Goal: Task Accomplishment & Management: Complete application form

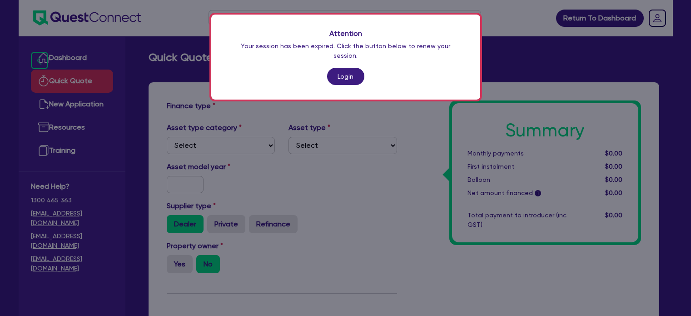
scroll to position [261, 0]
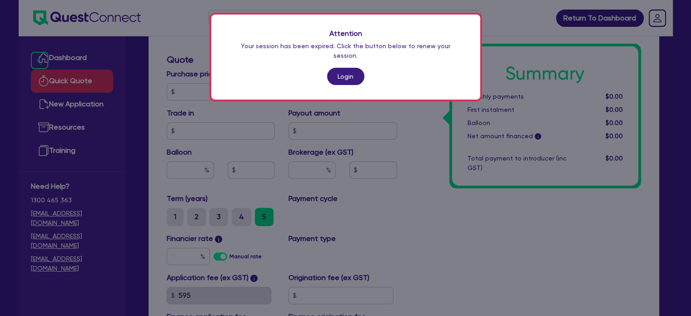
click at [332, 54] on div "Attention Your session has been expired. Click the button below to renew your s…" at bounding box center [345, 57] width 269 height 85
click at [338, 68] on link "Login" at bounding box center [345, 76] width 37 height 17
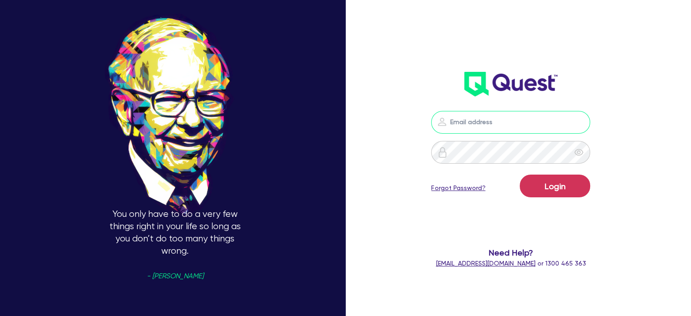
click at [467, 131] on input "email" at bounding box center [510, 122] width 159 height 23
type input "[EMAIL_ADDRESS][PERSON_NAME][DOMAIN_NAME]"
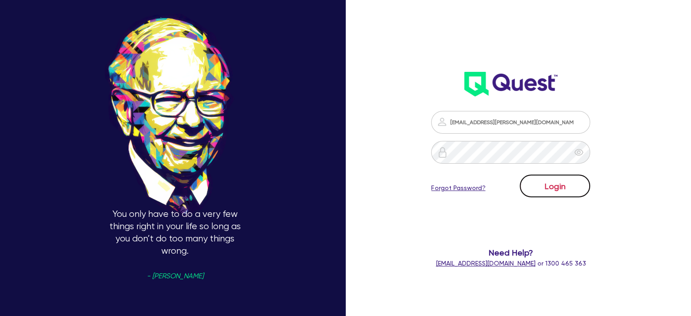
click at [534, 184] on button "Login" at bounding box center [554, 185] width 70 height 23
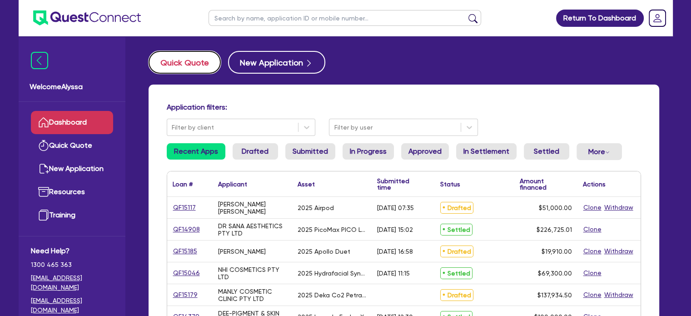
click at [191, 60] on button "Quick Quote" at bounding box center [184, 62] width 72 height 23
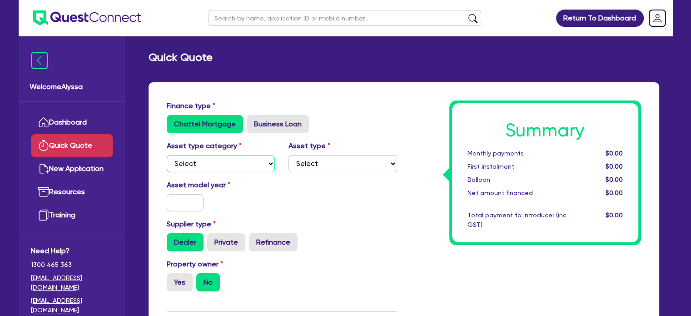
click at [193, 164] on select "Select Cars and light trucks Primary assets Secondary assets Tertiary assets" at bounding box center [221, 163] width 109 height 17
select select "TERTIARY_ASSETS"
click at [167, 155] on select "Select Cars and light trucks Primary assets Secondary assets Tertiary assets" at bounding box center [221, 163] width 109 height 17
click at [303, 162] on select "Select Beauty equipment IT equipment IT software Watercraft Other" at bounding box center [342, 163] width 109 height 17
select select "BEAUTY_EQUIPMENT"
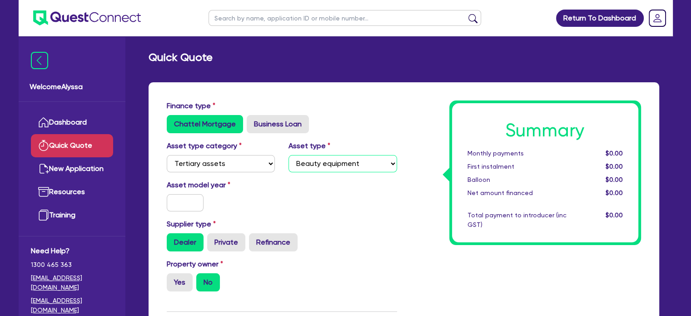
click at [288, 155] on select "Select Beauty equipment IT equipment IT software Watercraft Other" at bounding box center [342, 163] width 109 height 17
click at [176, 207] on input "text" at bounding box center [185, 202] width 37 height 17
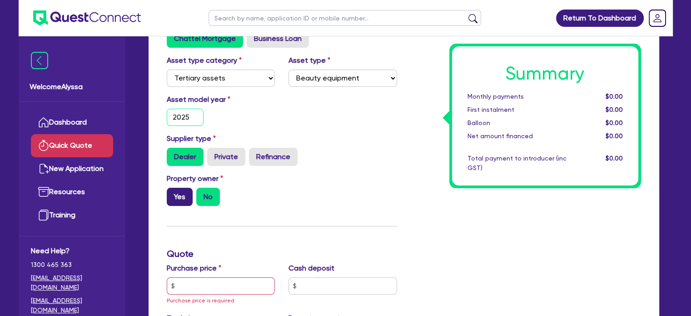
type input "2025"
click at [180, 196] on label "Yes" at bounding box center [180, 197] width 26 height 18
click at [173, 193] on input "Yes" at bounding box center [170, 191] width 6 height 6
radio input "true"
click at [191, 285] on input "text" at bounding box center [221, 285] width 109 height 17
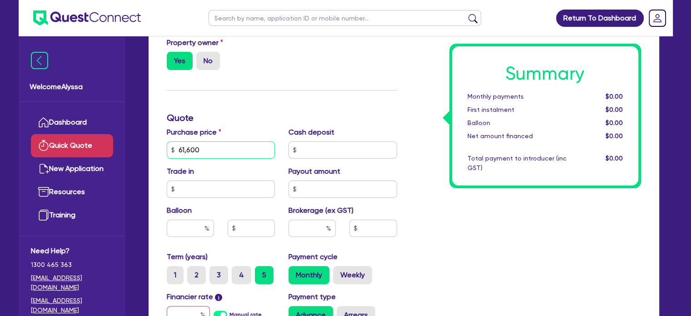
scroll to position [222, 0]
type input "61,600"
click at [314, 222] on input "text" at bounding box center [311, 227] width 47 height 17
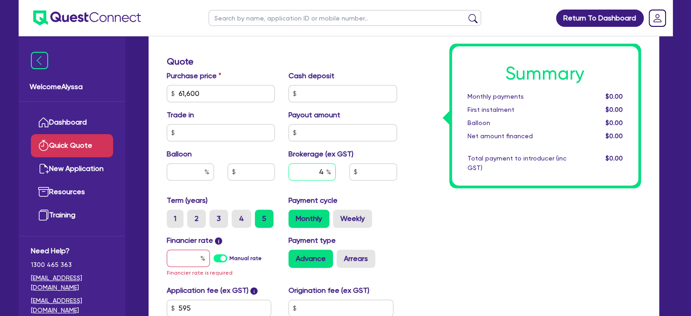
type input "4"
click at [193, 263] on input "text" at bounding box center [188, 257] width 43 height 17
type input "1"
type input "2,490.18"
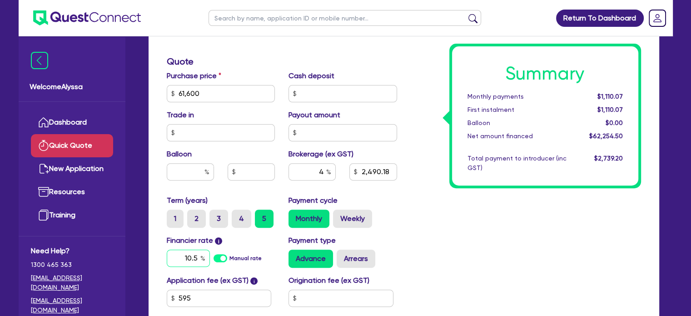
scroll to position [338, 0]
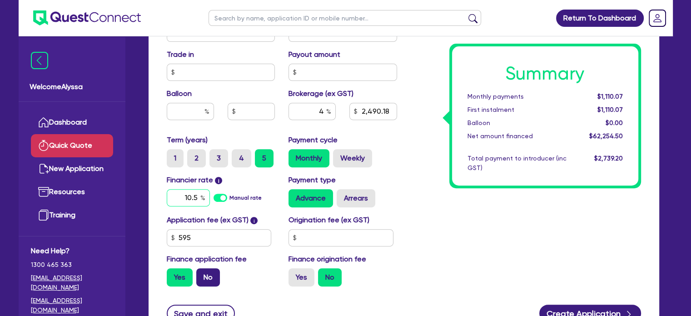
type input "10.5"
type input "2,490.18"
click at [200, 274] on label "No" at bounding box center [208, 277] width 24 height 18
click at [200, 274] on input "No" at bounding box center [199, 271] width 6 height 6
radio input "true"
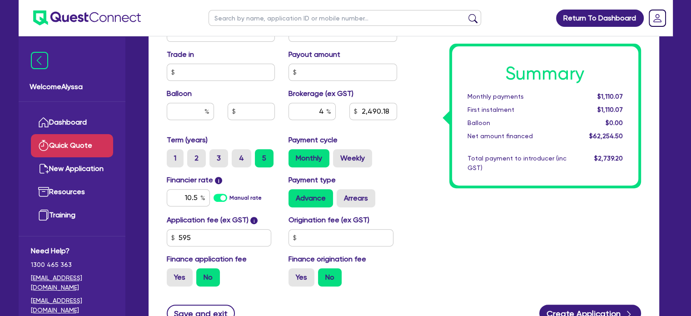
type input "2,464"
click at [443, 217] on div "Summary Monthly payments $1,370.30 First instalment i $2,024.80 Balloon $0.00 N…" at bounding box center [526, 28] width 244 height 531
click at [326, 111] on input "4" at bounding box center [311, 111] width 47 height 17
type input "4.4"
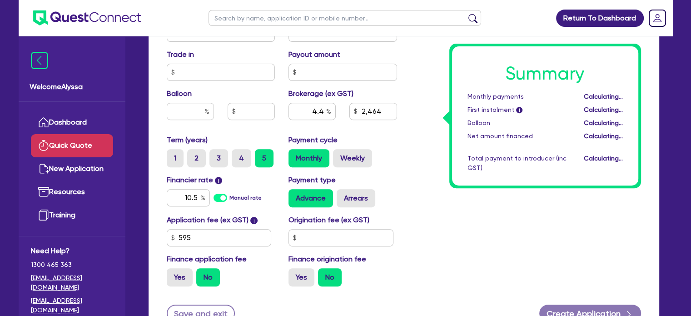
type input "2,710.4"
click at [476, 203] on div "Summary Monthly payments Calculating... First instalment i Calculating... Ballo…" at bounding box center [526, 28] width 244 height 531
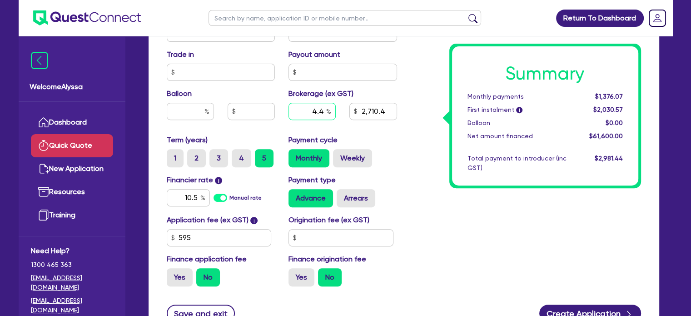
click at [320, 105] on input "4.4" at bounding box center [311, 111] width 47 height 17
type input "5"
type input "3,080"
click at [450, 224] on div "Summary Monthly payments $1,384.73 First instalment i $2,039.23 Balloon $0.00 N…" at bounding box center [526, 28] width 244 height 531
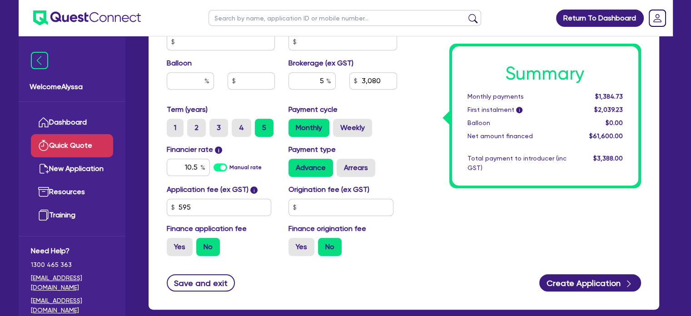
scroll to position [370, 0]
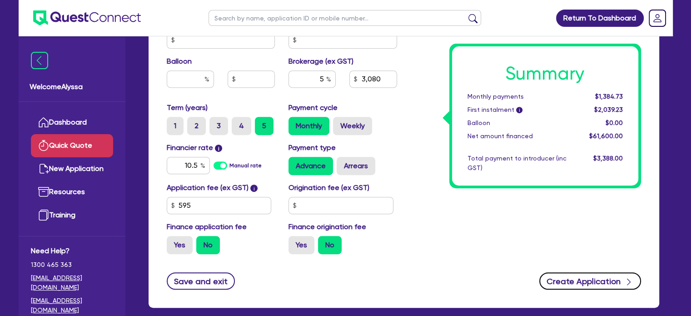
click at [551, 272] on button "Create Application" at bounding box center [590, 280] width 102 height 17
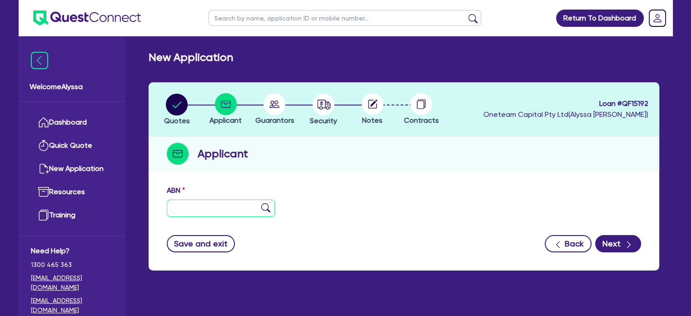
click at [184, 207] on input "text" at bounding box center [221, 207] width 109 height 17
paste input "36 666 937 737"
click at [265, 207] on img at bounding box center [265, 207] width 9 height 9
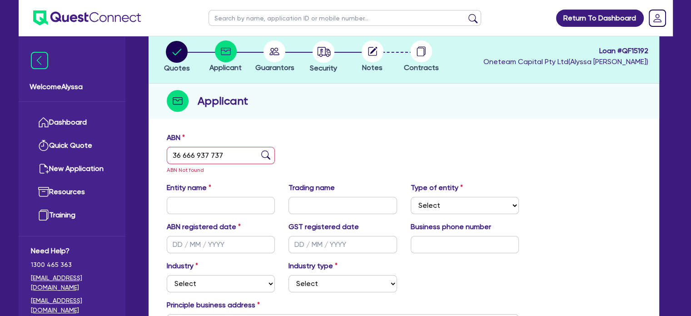
scroll to position [54, 0]
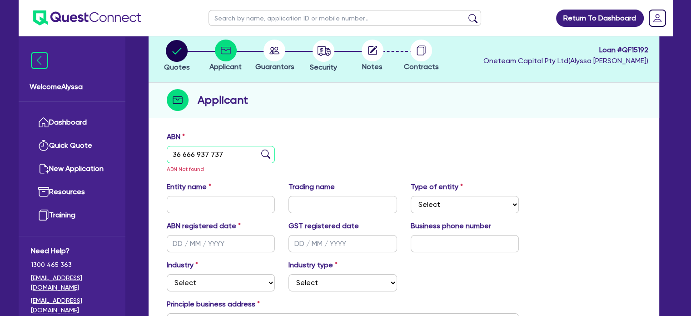
click at [187, 153] on input "36 666 937 737" at bounding box center [221, 154] width 109 height 17
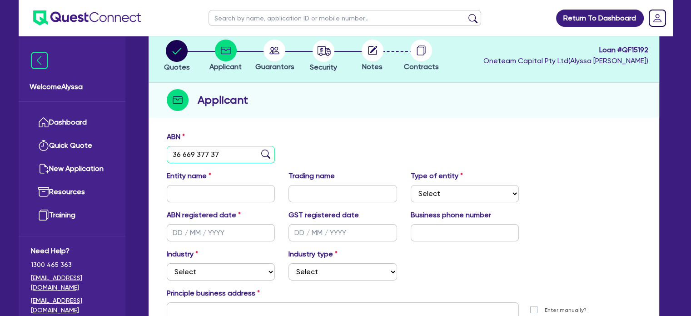
type input "36 669 377 37"
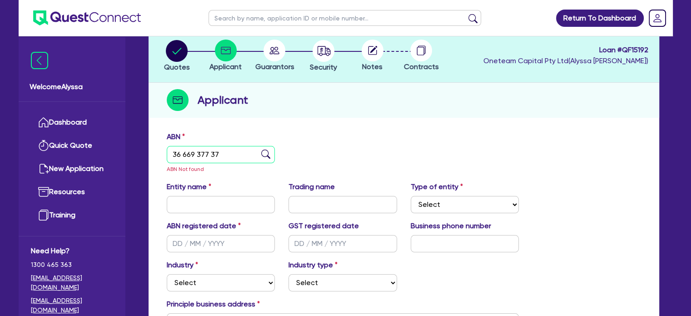
drag, startPoint x: 188, startPoint y: 151, endPoint x: 118, endPoint y: 146, distance: 70.1
click at [118, 146] on div "Welcome Alyssa Dashboard Quick Quote New Application Ref Company Ref Salesperso…" at bounding box center [346, 203] width 654 height 515
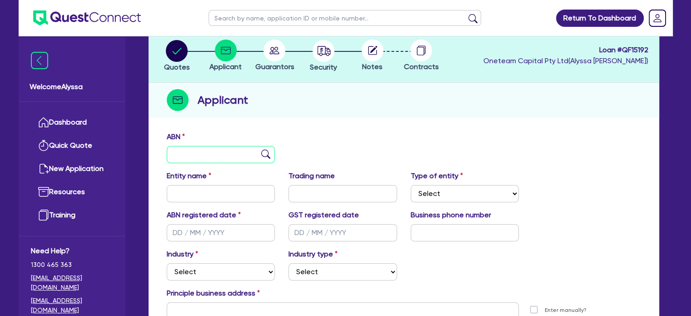
paste input "36 669 377 372"
type input "36 669 377 372"
click at [267, 156] on img at bounding box center [265, 153] width 9 height 9
type input "[PERSON_NAME]"
type input "Charishma Beauty"
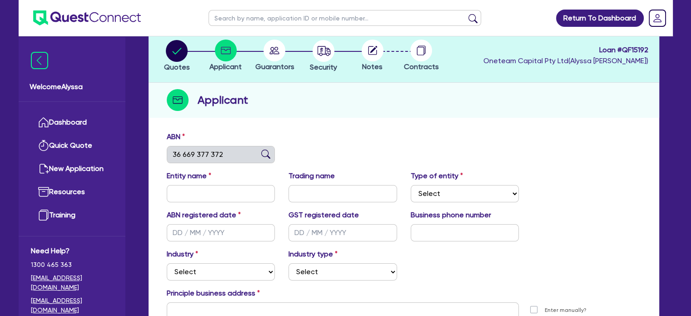
select select "SOLE_TRADER"
type input "[DATE]"
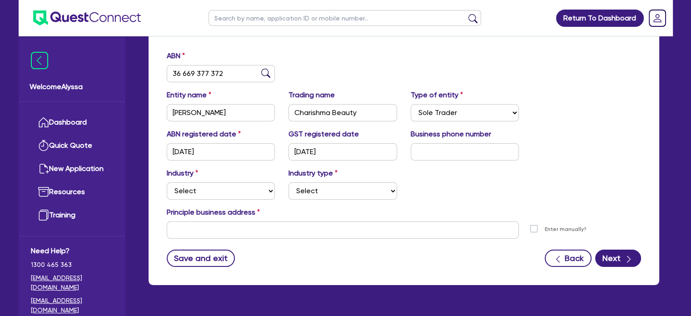
scroll to position [134, 0]
click at [211, 192] on select "Select Accomodation & Food Services Administrative & Support Services Agricultu…" at bounding box center [221, 190] width 109 height 17
select select "HEALTH_BEAUTY"
click at [167, 182] on select "Select Accomodation & Food Services Administrative & Support Services Agricultu…" at bounding box center [221, 190] width 109 height 17
click at [328, 189] on select "Select [MEDICAL_DATA], [MEDICAL_DATA] Services Cosmetics Supplies Day Spas, Hea…" at bounding box center [342, 190] width 109 height 17
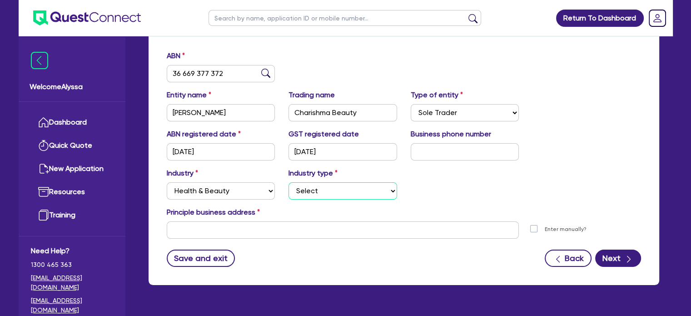
select select "HAIR_BEAUTY_SALONS"
click at [288, 182] on select "Select [MEDICAL_DATA], [MEDICAL_DATA] Services Cosmetics Supplies Day Spas, Hea…" at bounding box center [342, 190] width 109 height 17
drag, startPoint x: 361, startPoint y: 114, endPoint x: 281, endPoint y: 116, distance: 80.4
click at [281, 116] on div "Trading name Charishma Beauty" at bounding box center [342, 105] width 122 height 32
click at [194, 232] on input "text" at bounding box center [343, 229] width 352 height 17
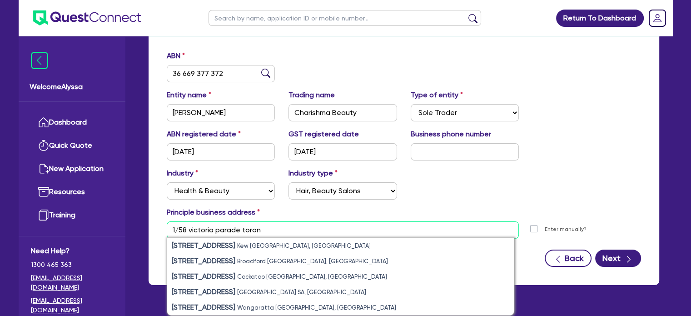
type input "1/58 victoria parade toron"
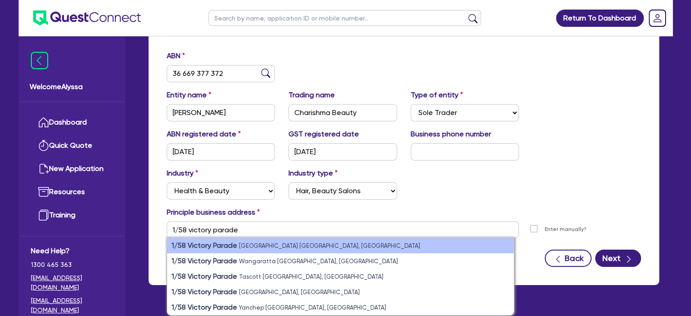
click at [227, 247] on strong "1/58 Victory Parade" at bounding box center [204, 245] width 65 height 9
type input "[STREET_ADDRESS]"
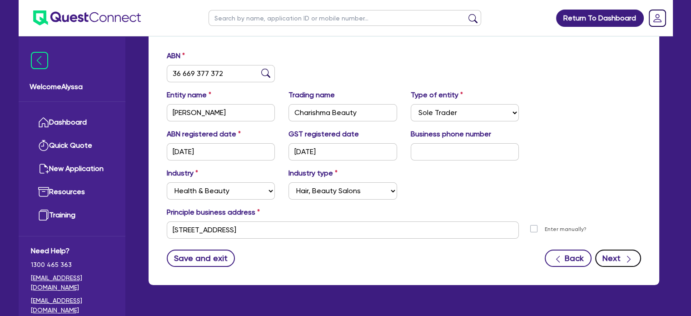
click at [625, 263] on div "button" at bounding box center [628, 257] width 9 height 11
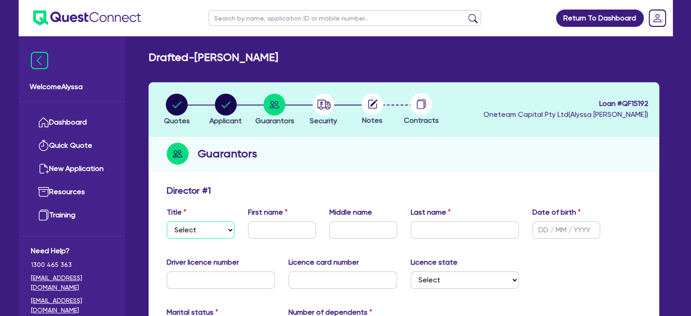
click at [210, 230] on select "Select Mr Mrs Ms Miss Dr" at bounding box center [201, 229] width 68 height 17
select select "MRS"
click at [167, 221] on select "Select Mr Mrs Ms Miss Dr" at bounding box center [201, 229] width 68 height 17
click at [285, 234] on input "text" at bounding box center [282, 229] width 68 height 17
type input "[PERSON_NAME]"
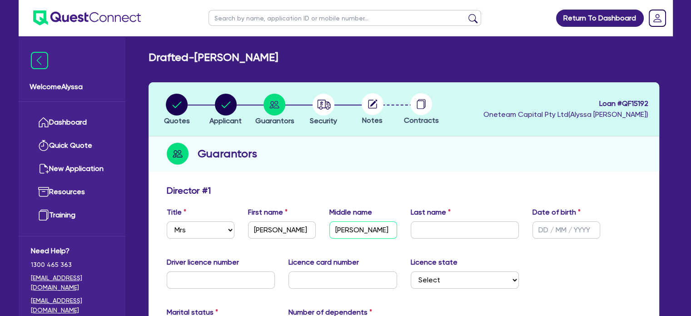
type input "[PERSON_NAME]"
type input "[DATE]"
type input "2589ZX"
type input "2057340637"
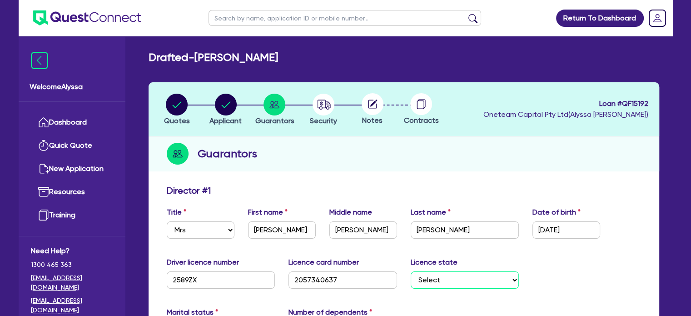
click at [448, 278] on select "Select [GEOGRAPHIC_DATA] [GEOGRAPHIC_DATA] [GEOGRAPHIC_DATA] [GEOGRAPHIC_DATA] …" at bounding box center [464, 279] width 109 height 17
select select "[GEOGRAPHIC_DATA]"
click at [410, 271] on select "Select [GEOGRAPHIC_DATA] [GEOGRAPHIC_DATA] [GEOGRAPHIC_DATA] [GEOGRAPHIC_DATA] …" at bounding box center [464, 279] width 109 height 17
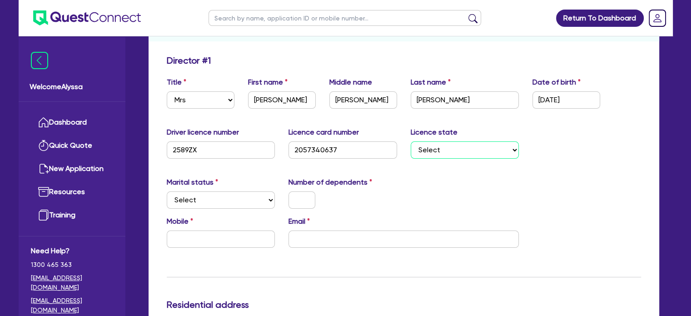
scroll to position [131, 0]
click at [242, 197] on select "Select Single Married De Facto / Partner" at bounding box center [221, 198] width 109 height 17
select select "MARRIED"
click at [167, 190] on select "Select Single Married De Facto / Partner" at bounding box center [221, 198] width 109 height 17
click at [293, 202] on input "text" at bounding box center [301, 198] width 27 height 17
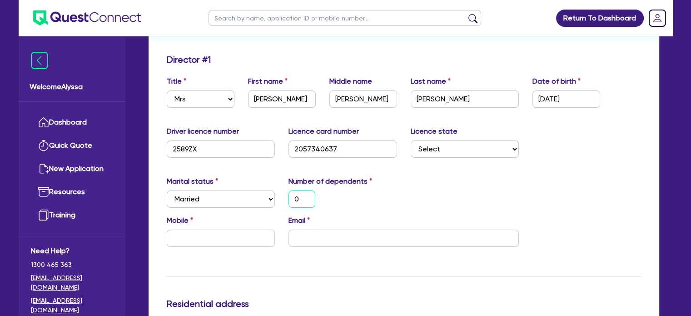
type input "0"
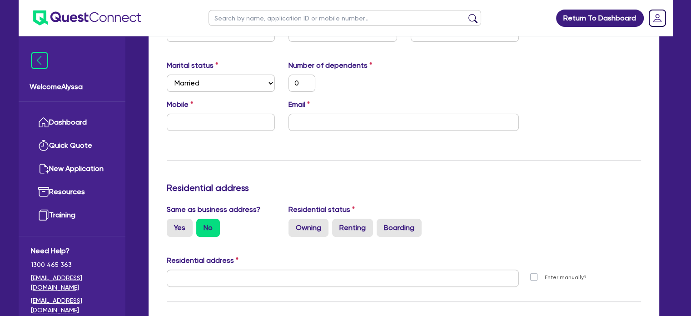
scroll to position [251, 0]
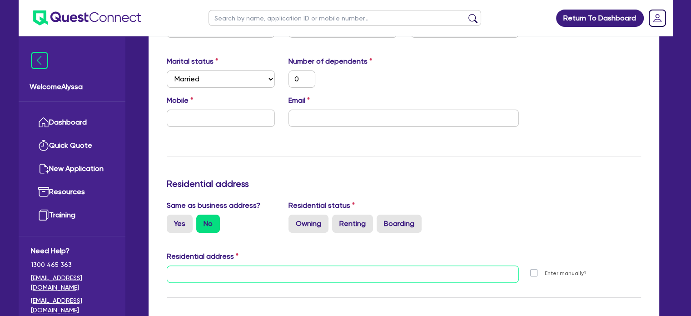
click at [185, 266] on input "text" at bounding box center [343, 273] width 352 height 17
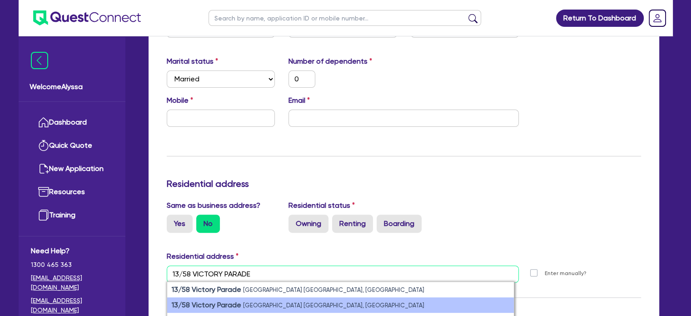
type input "13/58 VICTORY PARADE"
click at [197, 301] on strong "13/58 Victory Parade" at bounding box center [206, 304] width 69 height 9
type input "0"
type input "13 [STREET_ADDRESS]"
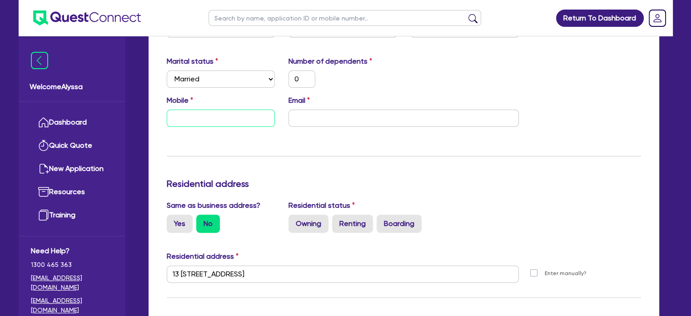
click at [187, 119] on input "text" at bounding box center [221, 117] width 109 height 17
type input "0"
paste input "422 873 590"
type input "0"
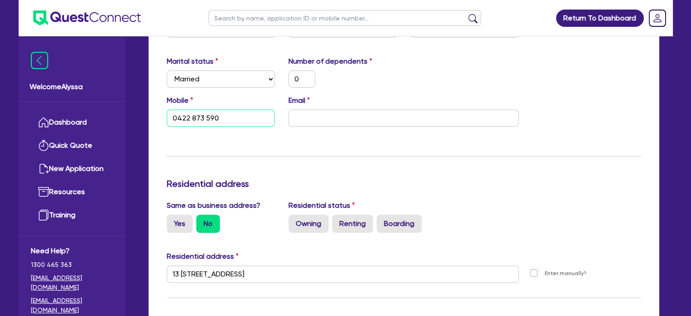
type input "0422 873 590"
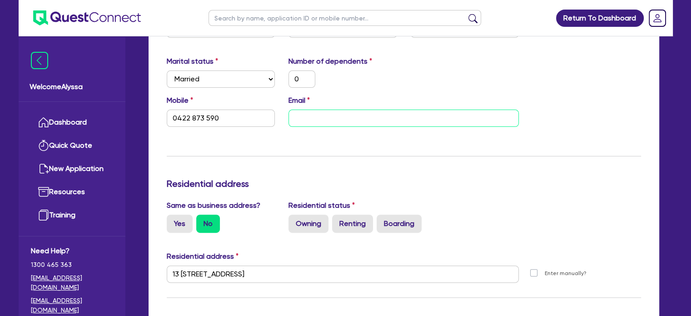
click at [299, 116] on input "email" at bounding box center [403, 117] width 230 height 17
paste input "[EMAIL_ADDRESS][DOMAIN_NAME]"
type input "0"
type input "0422 873 590"
type input "[EMAIL_ADDRESS][DOMAIN_NAME]"
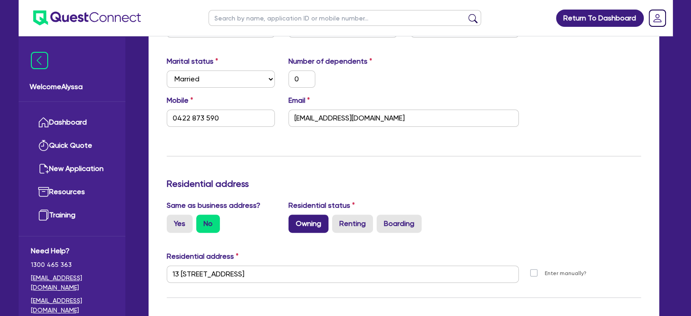
click at [304, 219] on label "Owning" at bounding box center [308, 223] width 40 height 18
click at [294, 219] on input "Owning" at bounding box center [291, 217] width 6 height 6
radio input "true"
type input "0"
type input "0422 873 590"
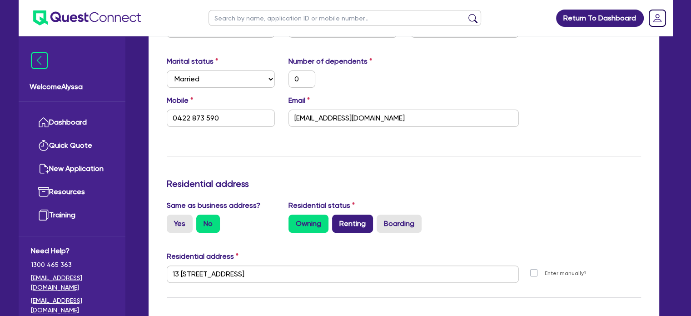
click at [353, 222] on label "Renting" at bounding box center [352, 223] width 41 height 18
click at [338, 220] on input "Renting" at bounding box center [335, 217] width 6 height 6
radio input "true"
type input "0"
type input "0422 873 590"
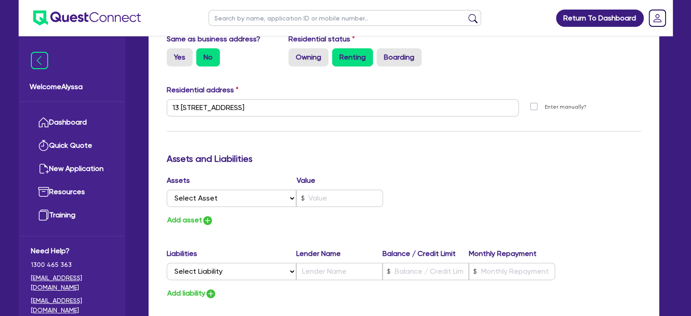
scroll to position [418, 0]
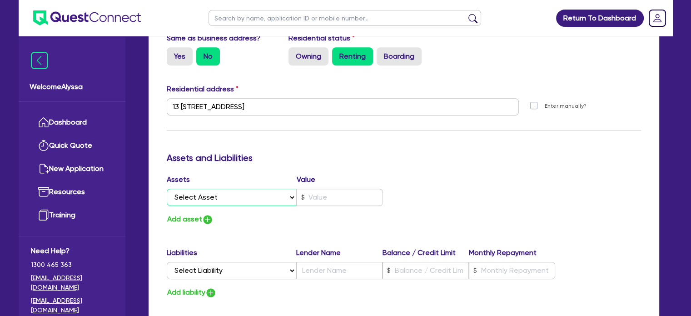
click at [251, 197] on select "Select Asset Cash Property Investment property Vehicle Truck Trailer Equipment …" at bounding box center [232, 196] width 130 height 17
select select "INVESTMENT_PROPERTY"
click at [167, 188] on select "Select Asset Cash Property Investment property Vehicle Truck Trailer Equipment …" at bounding box center [232, 196] width 130 height 17
type input "0"
type input "0422 873 590"
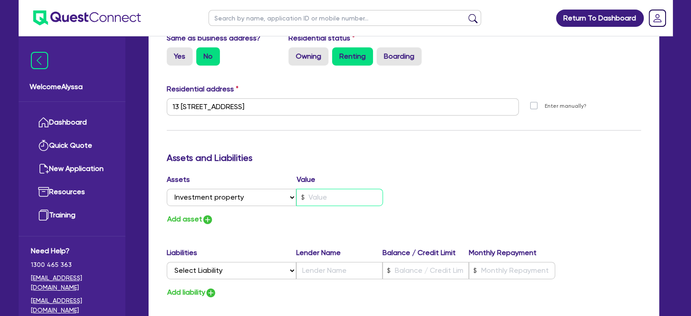
click at [308, 196] on input "text" at bounding box center [339, 196] width 87 height 17
type input "0"
type input "0422 873 590"
type input "8"
type input "0"
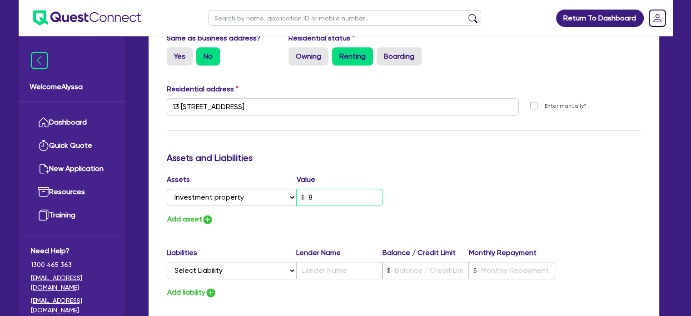
type input "0422 873 590"
type input "80"
type input "0"
type input "0422 873 590"
type input "800"
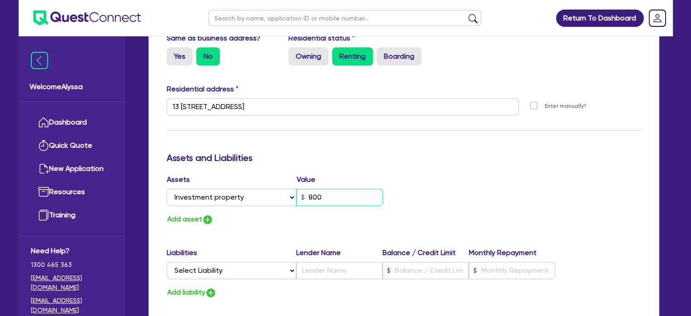
type input "0"
type input "0422 873 590"
type input "8,000"
type input "0"
type input "0422 873 590"
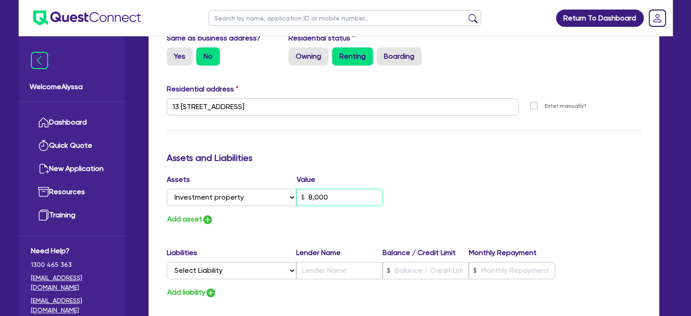
type input "80,000"
type input "0"
type input "0422 873 590"
type input "800,000"
click at [210, 217] on img "button" at bounding box center [207, 219] width 11 height 11
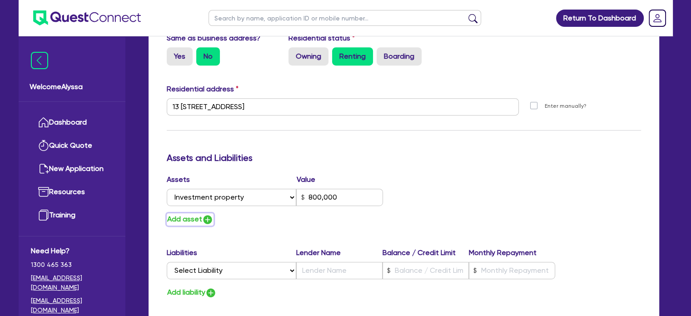
type input "0"
type input "0422 873 590"
type input "800,000"
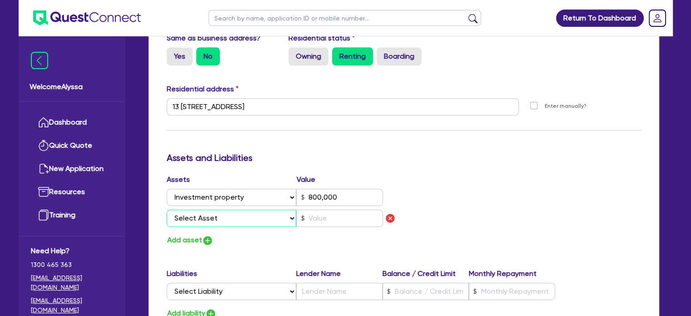
click at [210, 217] on select "Select Asset Cash Property Investment property Vehicle Truck Trailer Equipment …" at bounding box center [232, 217] width 130 height 17
select select "VEHICLE"
click at [167, 209] on select "Select Asset Cash Property Investment property Vehicle Truck Trailer Equipment …" at bounding box center [232, 217] width 130 height 17
type input "0"
type input "0422 873 590"
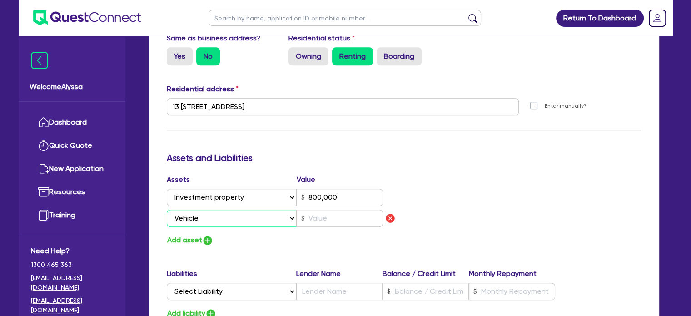
type input "800,000"
type input "0"
type input "0422 873 590"
type input "800,000"
type input "3"
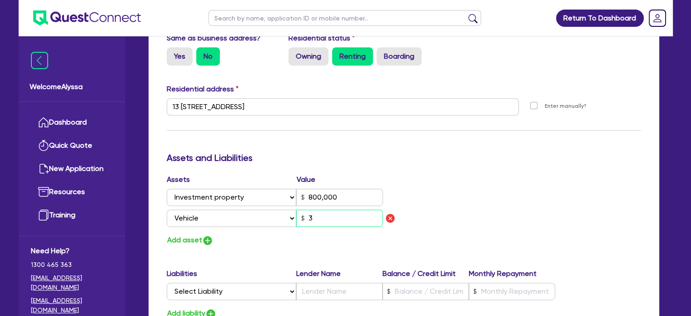
type input "0"
type input "0422 873 590"
type input "800,000"
type input "33"
type input "0"
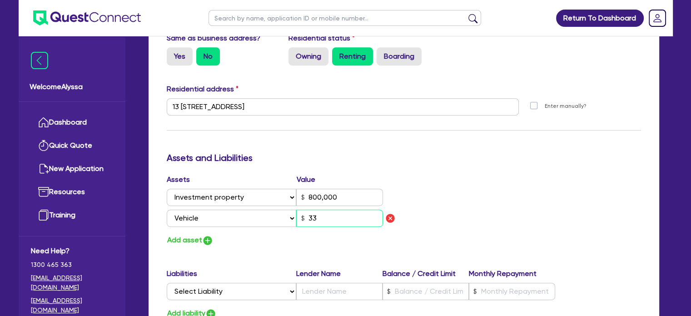
type input "0422 873 590"
type input "800,000"
type input "335"
type input "0"
type input "0422 873 590"
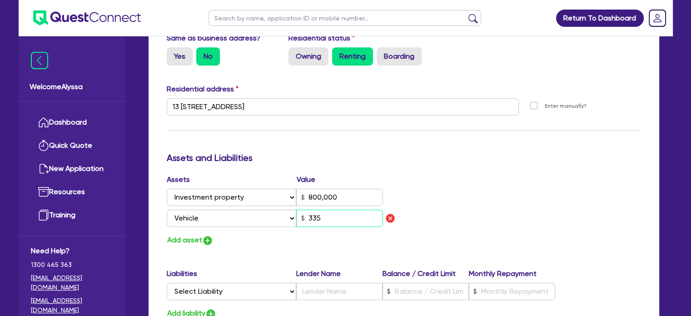
type input "800,000"
type input "3,350"
type input "0"
type input "0422 873 590"
type input "800,000"
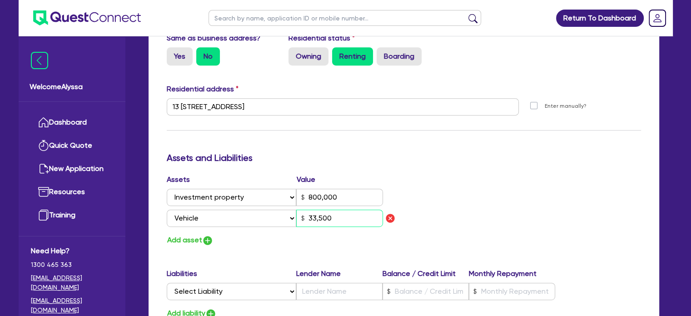
type input "33,500"
click at [195, 239] on button "Add asset" at bounding box center [190, 240] width 47 height 12
type input "0"
type input "0422 873 590"
type input "800,000"
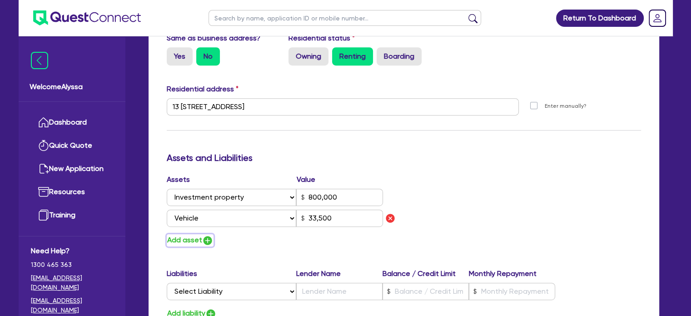
type input "33,500"
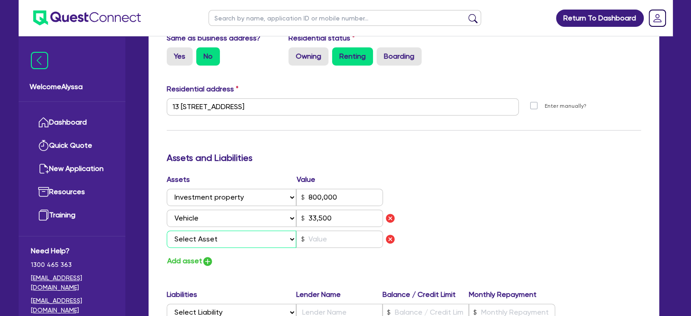
drag, startPoint x: 195, startPoint y: 237, endPoint x: 174, endPoint y: 234, distance: 21.2
click at [174, 234] on select "Select Asset Cash Property Investment property Vehicle Truck Trailer Equipment …" at bounding box center [232, 238] width 130 height 17
select select "OTHER"
click at [167, 230] on select "Select Asset Cash Property Investment property Vehicle Truck Trailer Equipment …" at bounding box center [232, 238] width 130 height 17
type input "0"
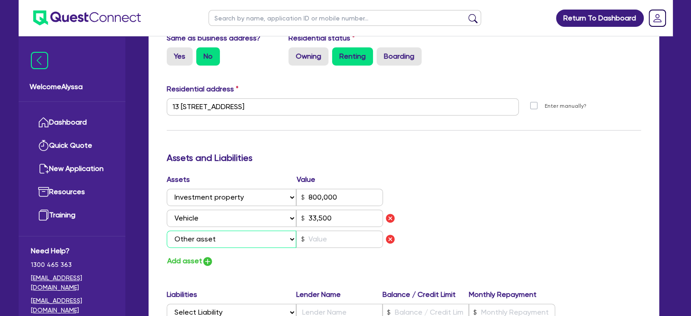
type input "0422 873 590"
type input "800,000"
type input "33,500"
type input "0"
type input "0422 873 590"
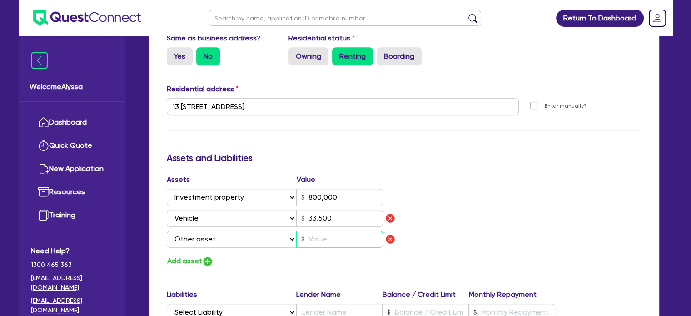
type input "800,000"
type input "33,500"
type input "1"
type input "0"
type input "0422 873 590"
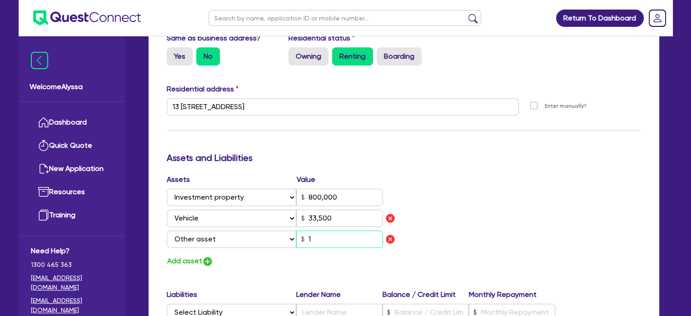
type input "800,000"
type input "33,500"
type input "10"
type input "0"
type input "0422 873 590"
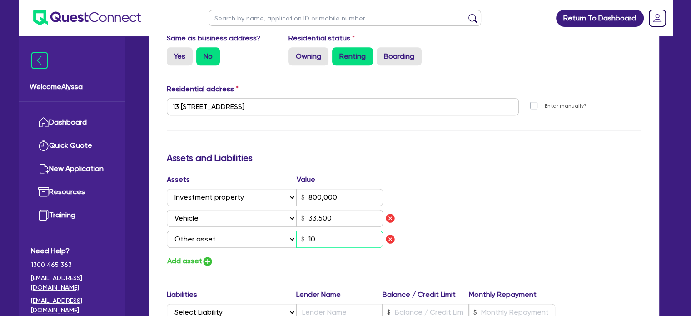
type input "800,000"
type input "33,500"
type input "100"
type input "0"
type input "0422 873 590"
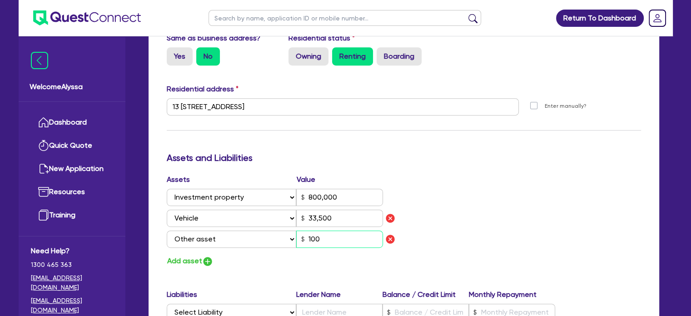
type input "800,000"
type input "33,500"
type input "1,000"
type input "0"
type input "0422 873 590"
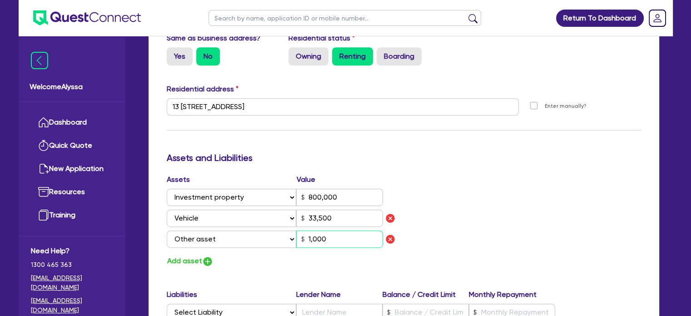
type input "800,000"
type input "33,500"
type input "10,000"
type input "0"
type input "0422 873 590"
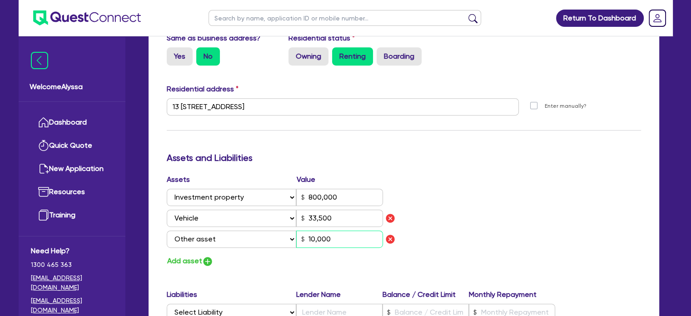
type input "800,000"
type input "33,500"
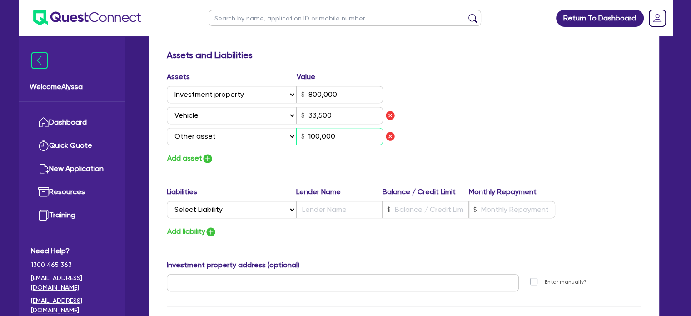
scroll to position [523, 0]
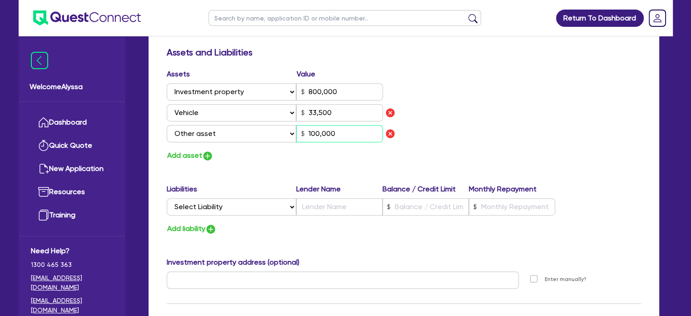
type input "100,000"
click at [216, 211] on select "Select Liability Credit card Mortgage Investment property loan Vehicle loan Tru…" at bounding box center [231, 206] width 129 height 17
select select "MORTGAGE"
click at [167, 198] on select "Select Liability Credit card Mortgage Investment property loan Vehicle loan Tru…" at bounding box center [231, 206] width 129 height 17
type input "0"
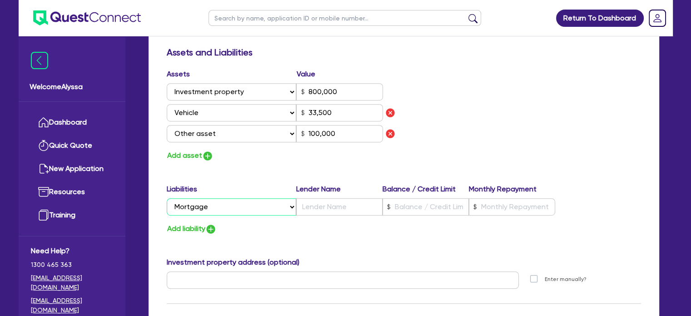
type input "0422 873 590"
type input "800,000"
type input "33,500"
type input "100,000"
type input "0"
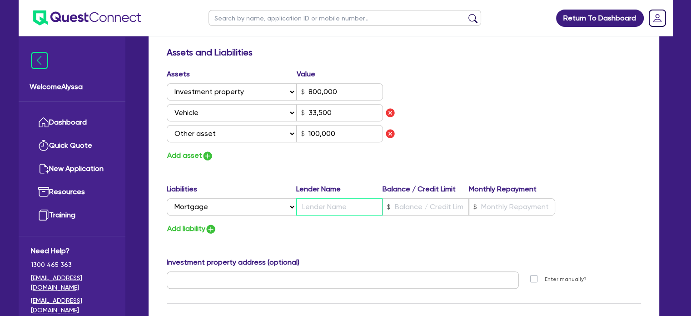
type input "0422 873 590"
type input "800,000"
type input "T"
type input "33,500"
type input "100,000"
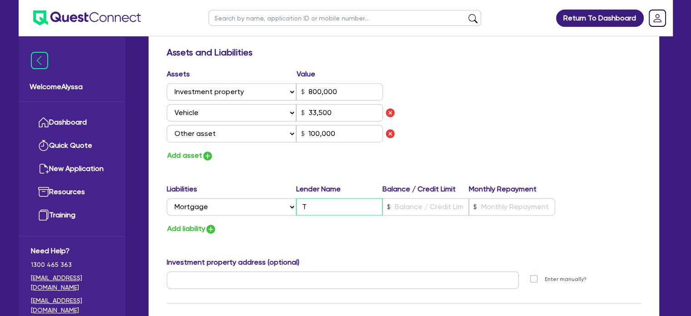
type input "0"
type input "0422 873 590"
type input "800,000"
type input "TB"
type input "33,500"
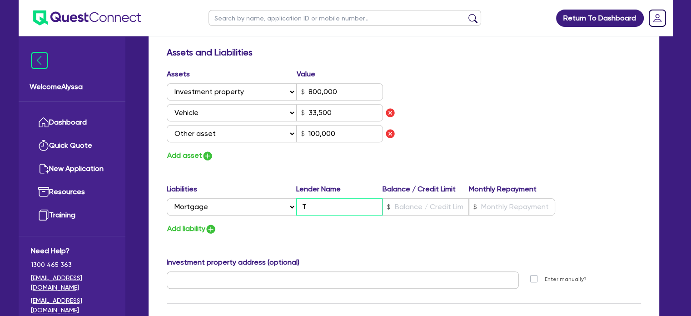
type input "100,000"
type input "0"
type input "0422 873 590"
type input "800,000"
type input "TBC"
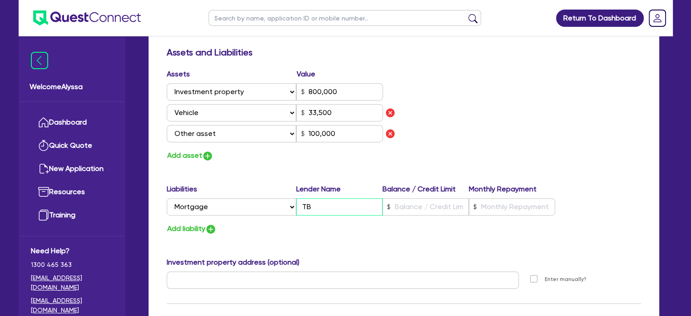
type input "33,500"
type input "100,000"
type input "TBC"
type input "0"
type input "0422 873 590"
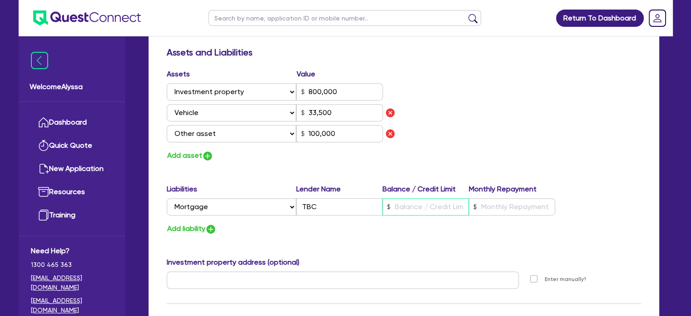
type input "800,000"
type input "2"
type input "33,500"
type input "100,000"
type input "0"
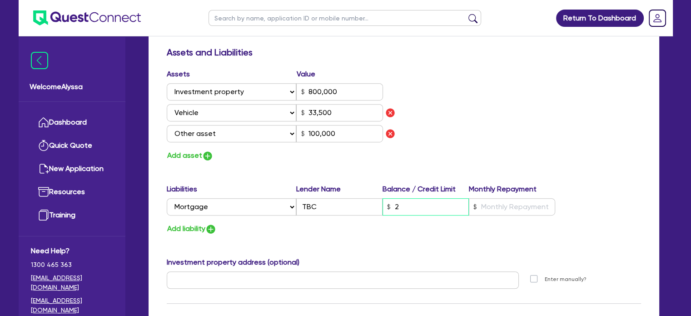
type input "0422 873 590"
type input "800,000"
type input "22"
type input "33,500"
type input "100,000"
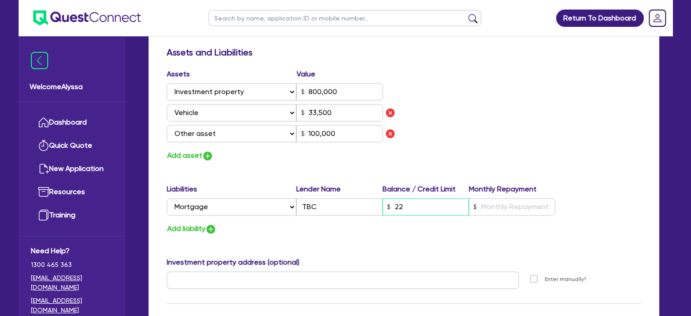
type input "0"
type input "0422 873 590"
type input "800,000"
type input "220"
type input "33,500"
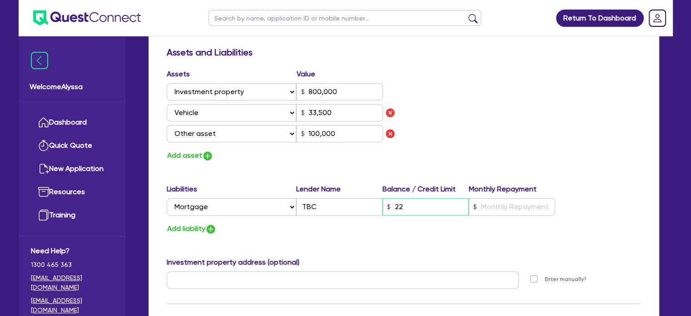
type input "100,000"
type input "0"
type input "0422 873 590"
type input "800,000"
type input "2,200"
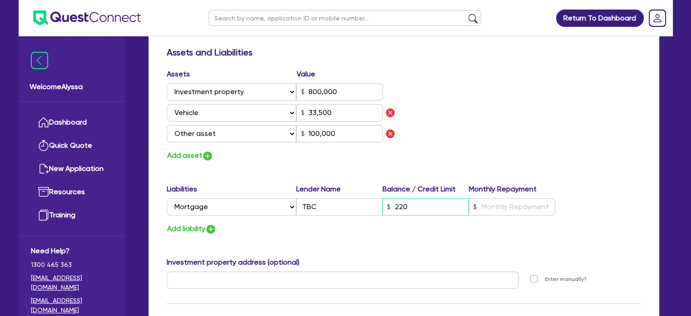
type input "33,500"
type input "100,000"
type input "0"
type input "0422 873 590"
type input "800,000"
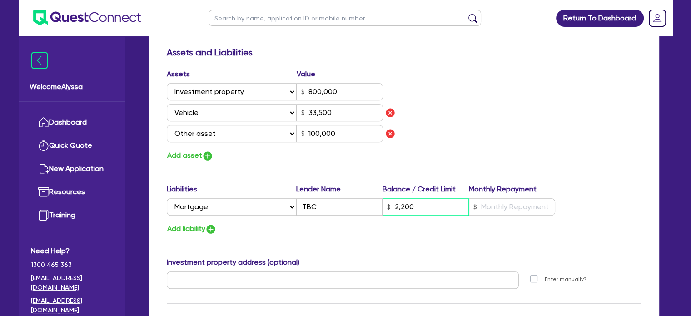
type input "22,000"
type input "33,500"
type input "100,000"
type input "0"
type input "0422 873 590"
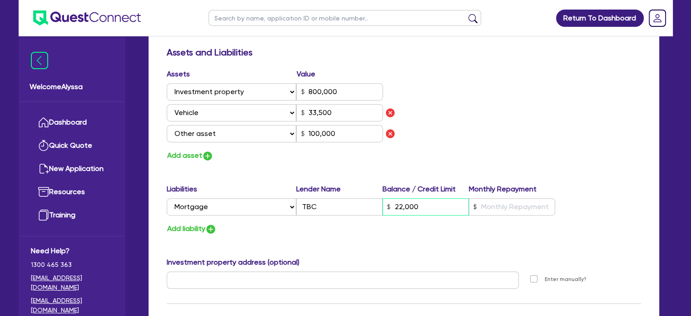
type input "800,000"
type input "220,000"
click at [418, 127] on div "Assets Value Select Asset Cash Property Investment property Vehicle Truck Trail…" at bounding box center [404, 115] width 488 height 93
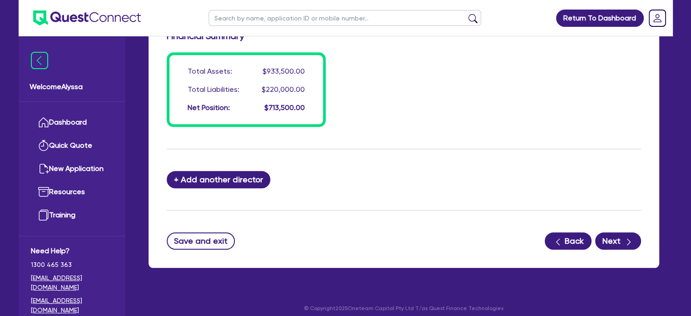
scroll to position [824, 0]
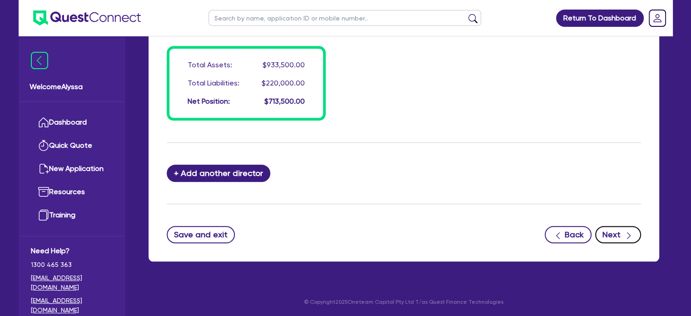
click at [617, 237] on button "Next" at bounding box center [618, 234] width 46 height 17
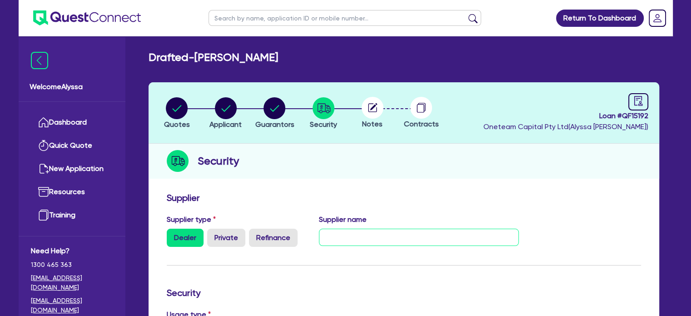
click at [354, 238] on input "text" at bounding box center [419, 236] width 200 height 17
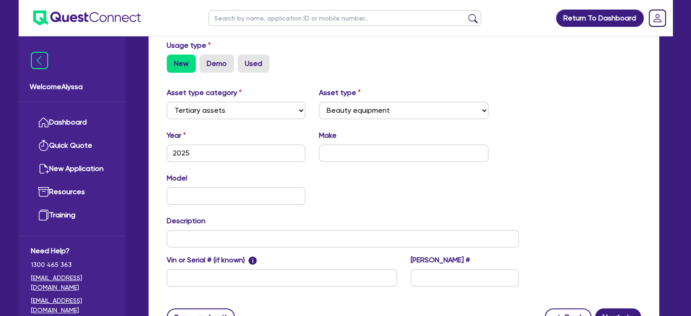
scroll to position [281, 0]
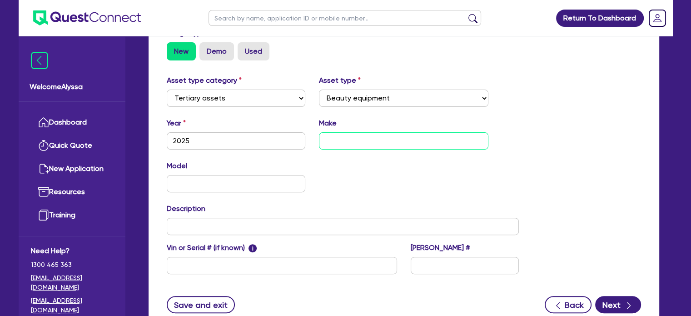
click at [342, 139] on input "text" at bounding box center [403, 140] width 169 height 17
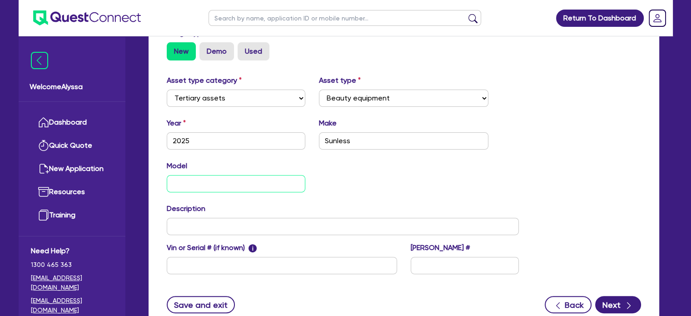
click at [281, 187] on input "text" at bounding box center [236, 183] width 139 height 17
click at [605, 296] on button "Next" at bounding box center [618, 304] width 46 height 17
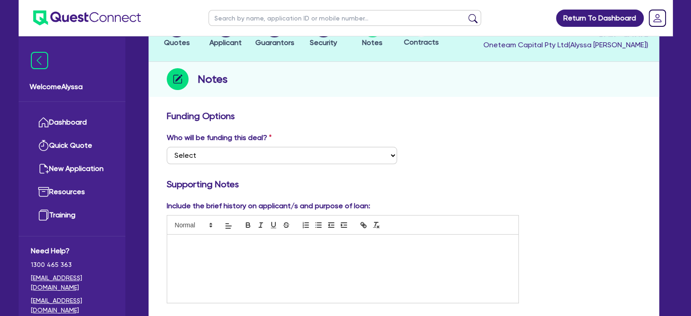
scroll to position [87, 0]
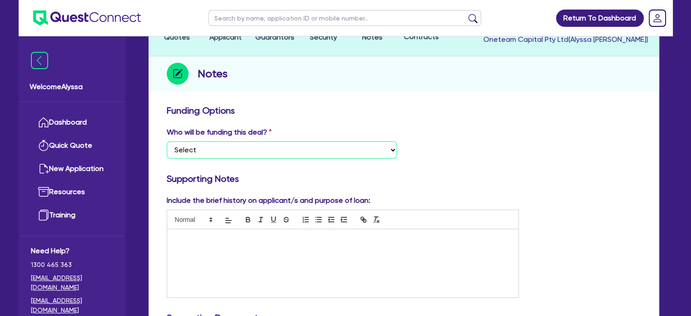
click at [301, 148] on select "Select I want Quest to fund 100% I will fund 100% I will co-fund with Quest Oth…" at bounding box center [282, 149] width 230 height 17
click at [167, 141] on select "Select I want Quest to fund 100% I will fund 100% I will co-fund with Quest Oth…" at bounding box center [282, 149] width 230 height 17
click at [423, 240] on p at bounding box center [343, 238] width 338 height 8
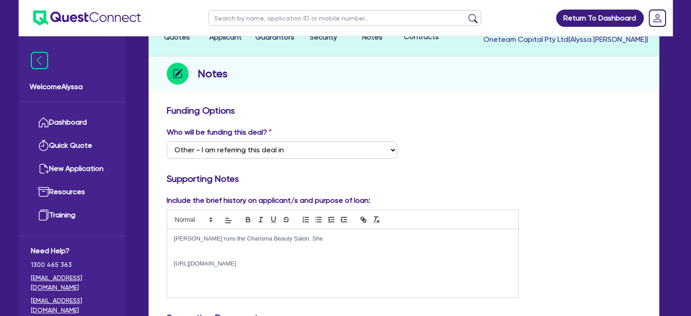
scroll to position [0, 0]
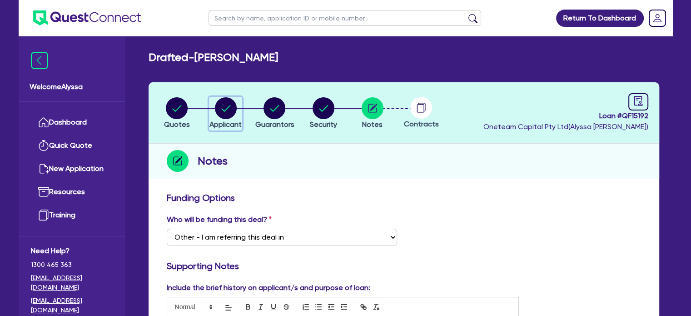
click at [225, 110] on icon "button" at bounding box center [225, 108] width 9 height 6
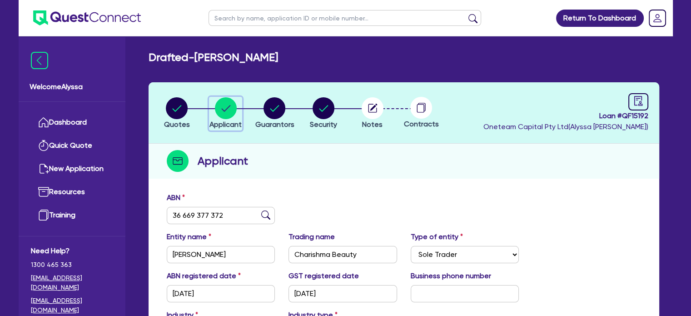
scroll to position [23, 0]
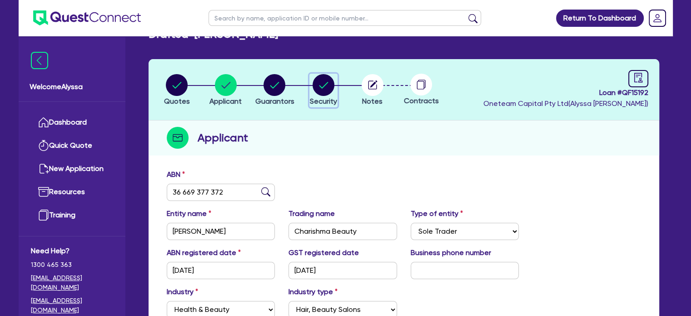
click at [321, 89] on circle "button" at bounding box center [323, 85] width 22 height 22
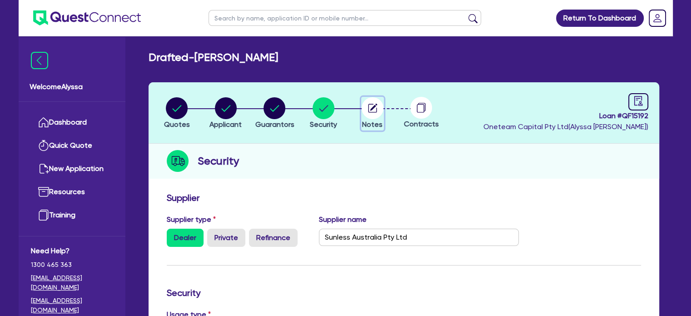
click at [373, 101] on circle "button" at bounding box center [372, 108] width 22 height 22
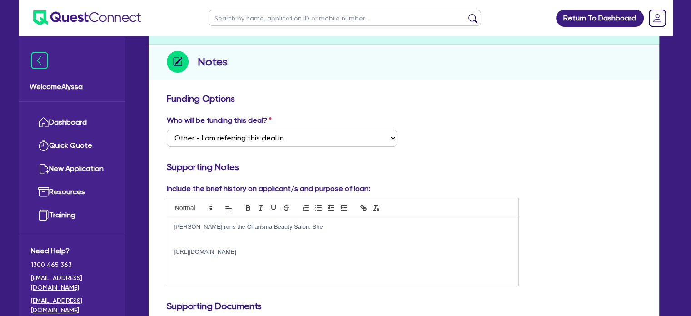
scroll to position [99, 0]
drag, startPoint x: 297, startPoint y: 225, endPoint x: 284, endPoint y: 227, distance: 12.8
click at [284, 227] on p "[PERSON_NAME] runs the Charisma Beauty Salon. She" at bounding box center [343, 226] width 338 height 8
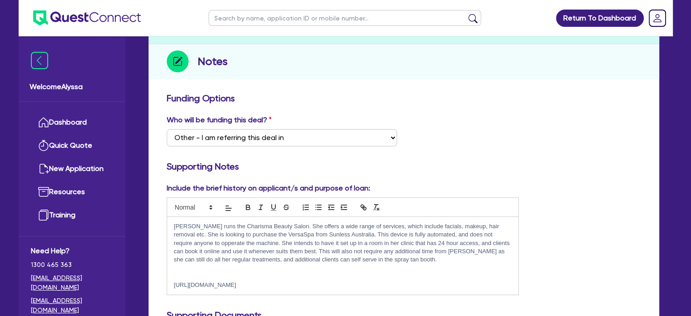
click at [209, 272] on p at bounding box center [343, 276] width 338 height 8
click at [290, 274] on p "[URL][DOMAIN_NAME]" at bounding box center [343, 276] width 338 height 8
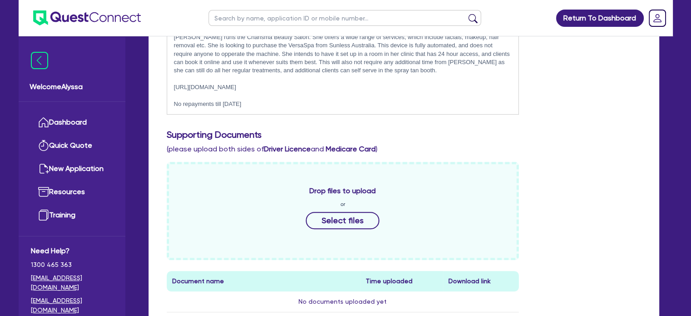
scroll to position [366, 0]
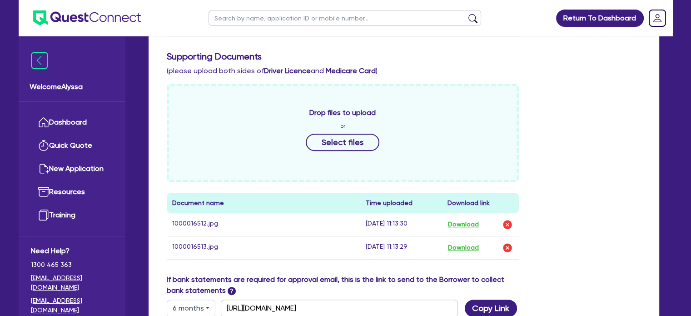
click at [558, 263] on div "Drop files to upload or Select files Document name Time uploaded Download link …" at bounding box center [404, 179] width 488 height 190
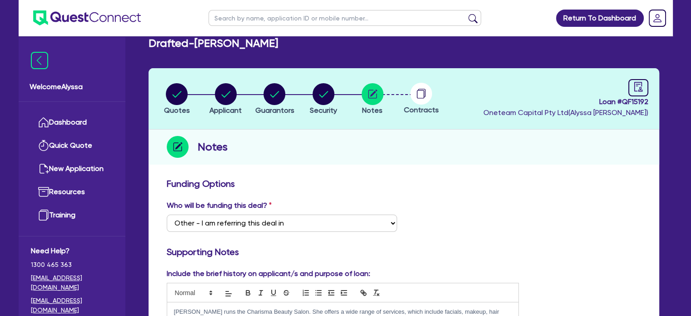
scroll to position [0, 0]
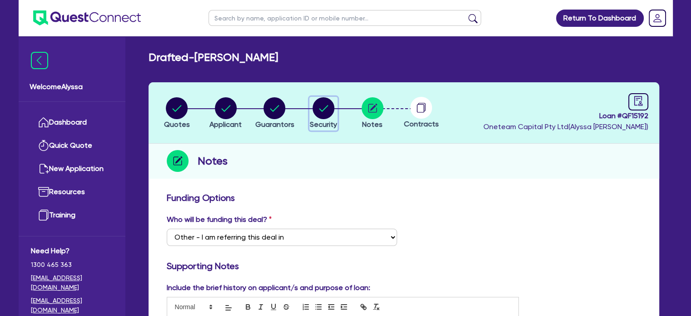
click at [319, 107] on circle "button" at bounding box center [323, 108] width 22 height 22
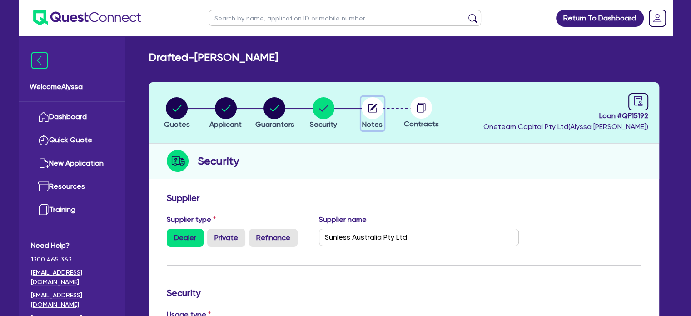
click at [377, 105] on circle "button" at bounding box center [372, 108] width 22 height 22
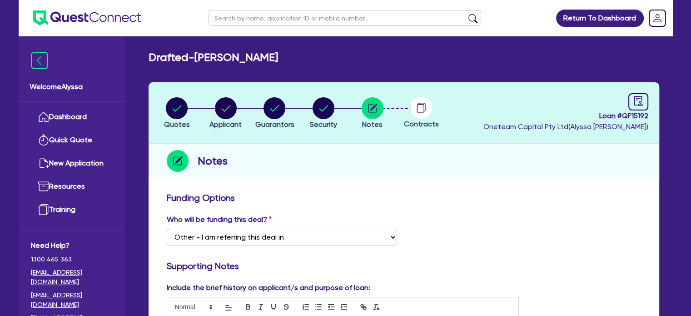
drag, startPoint x: 330, startPoint y: 58, endPoint x: 198, endPoint y: 56, distance: 132.1
click at [198, 56] on div "Drafted - [PERSON_NAME]" at bounding box center [404, 57] width 524 height 13
copy h2 "[PERSON_NAME]"
click at [180, 117] on circle "button" at bounding box center [177, 108] width 22 height 22
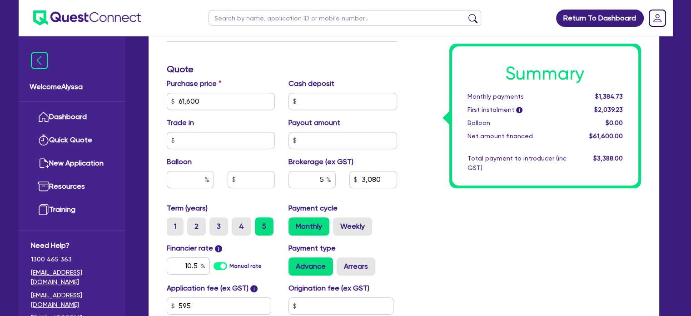
scroll to position [361, 0]
click at [228, 14] on input "text" at bounding box center [344, 18] width 272 height 16
click button "submit" at bounding box center [472, 20] width 15 height 13
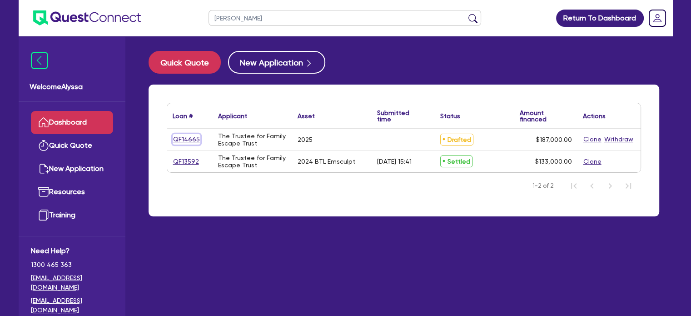
click at [185, 139] on link "QF14665" at bounding box center [187, 139] width 28 height 10
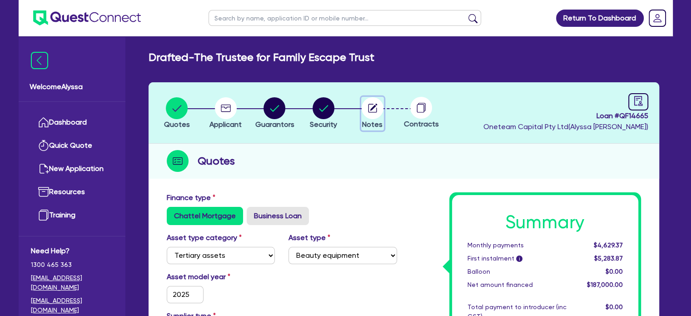
click at [361, 110] on icon "button" at bounding box center [372, 108] width 22 height 22
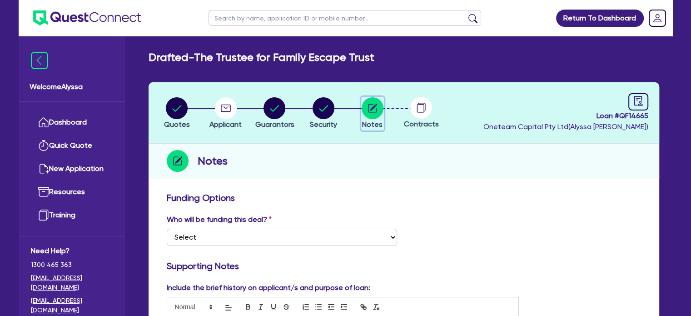
scroll to position [14, 0]
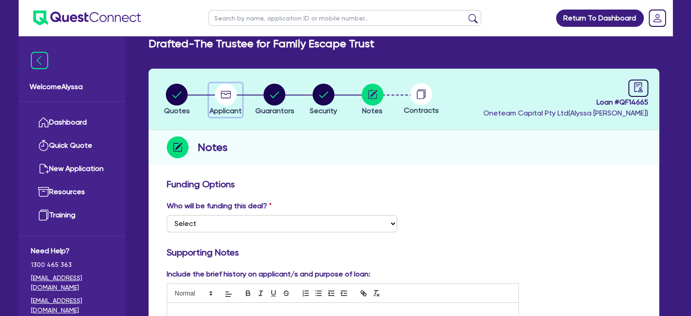
click at [225, 93] on circle "button" at bounding box center [226, 95] width 22 height 22
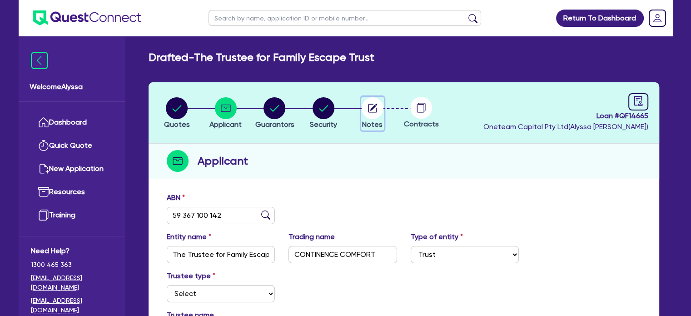
click at [370, 106] on circle "button" at bounding box center [372, 108] width 22 height 22
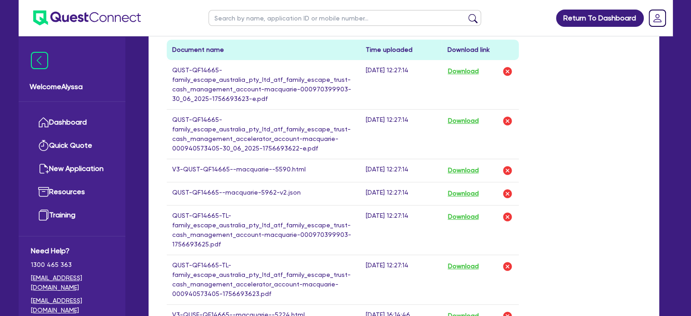
scroll to position [507, 0]
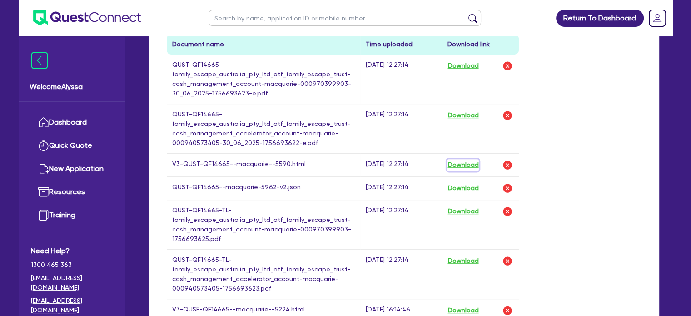
click at [461, 160] on button "Download" at bounding box center [463, 165] width 32 height 12
click at [246, 18] on input "text" at bounding box center [344, 18] width 272 height 16
click button "submit" at bounding box center [472, 20] width 15 height 13
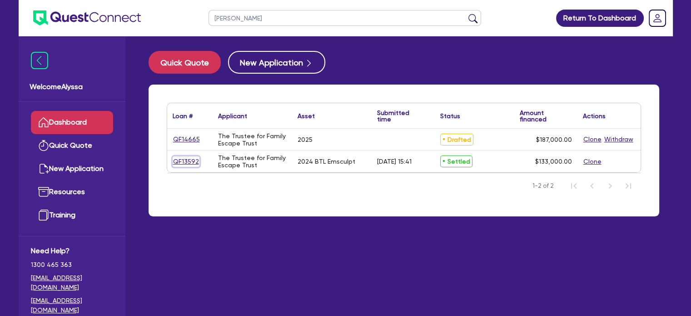
click at [184, 160] on link "QF13592" at bounding box center [186, 161] width 27 height 10
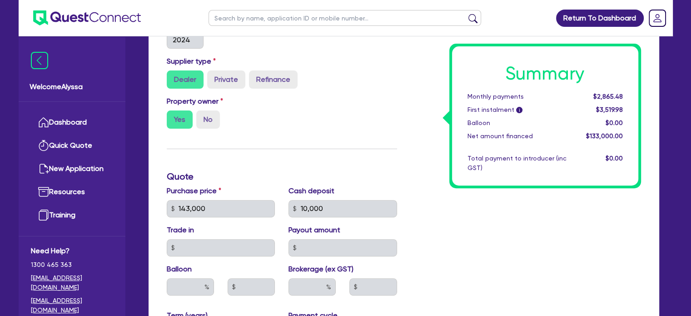
scroll to position [22, 0]
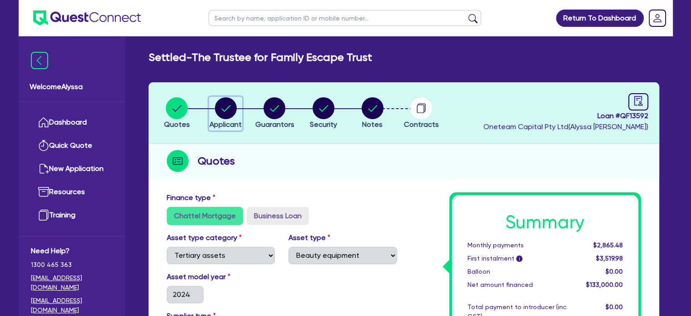
click at [227, 111] on circle "button" at bounding box center [226, 108] width 22 height 22
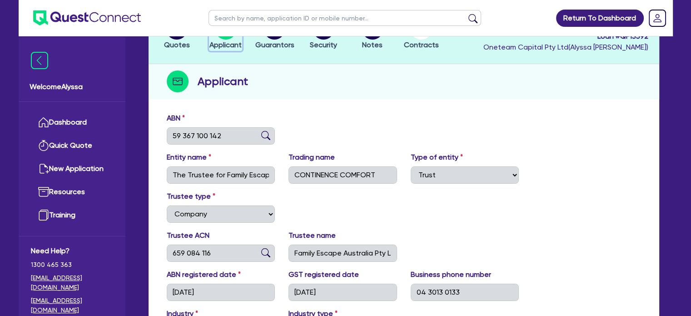
scroll to position [73, 0]
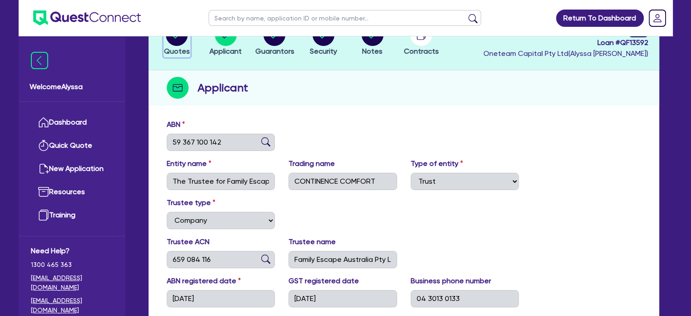
click at [174, 49] on span "Quotes" at bounding box center [177, 51] width 26 height 9
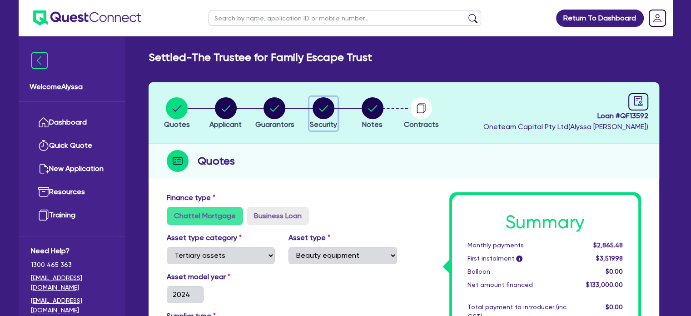
click at [324, 109] on circle "button" at bounding box center [323, 108] width 22 height 22
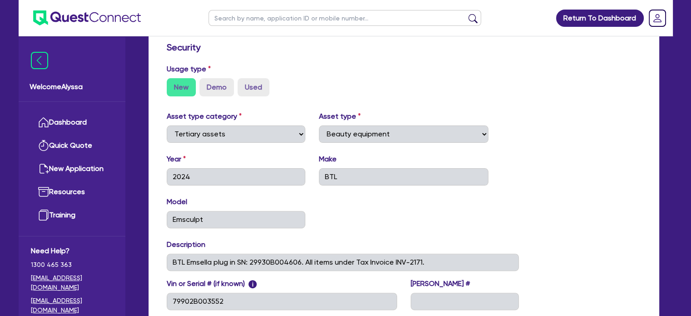
scroll to position [247, 0]
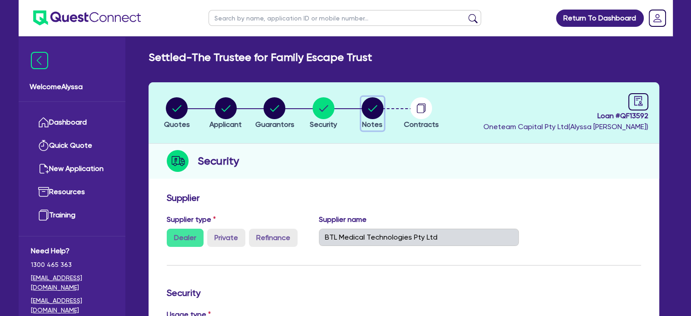
click at [376, 114] on circle "button" at bounding box center [372, 108] width 22 height 22
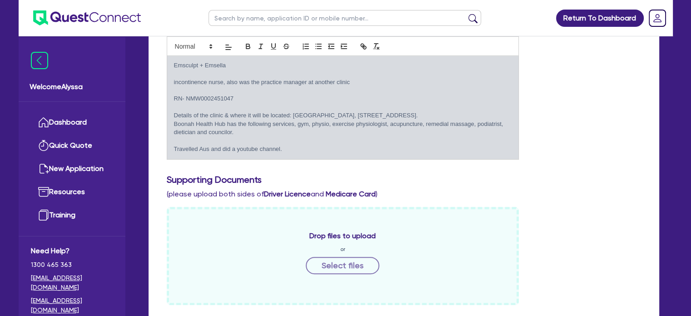
scroll to position [7, 0]
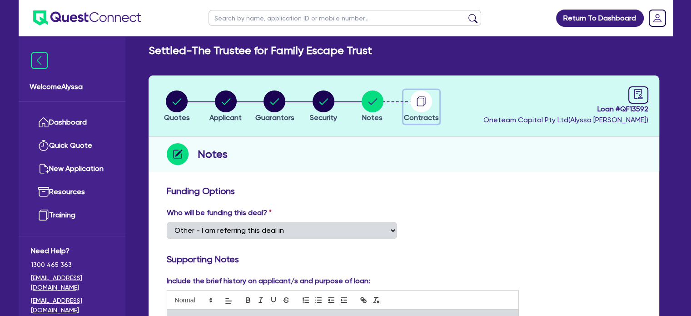
click at [421, 98] on circle "button" at bounding box center [421, 101] width 22 height 22
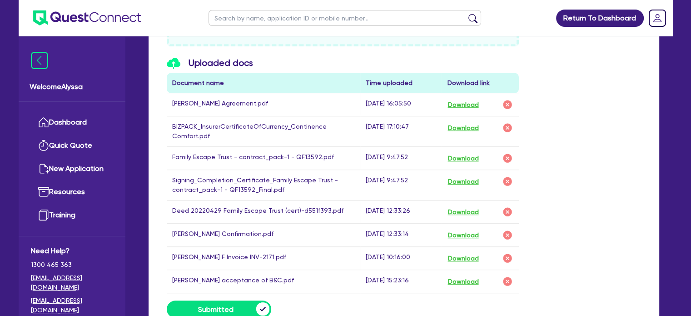
scroll to position [508, 0]
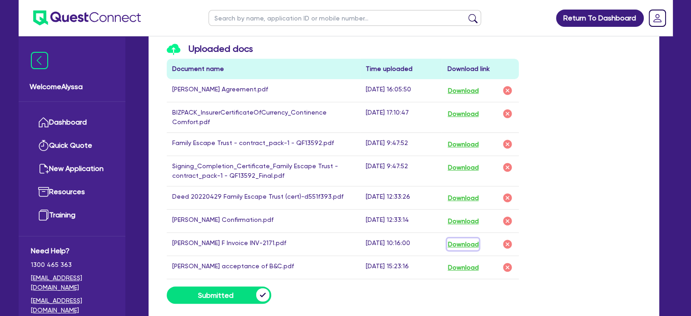
click at [468, 241] on button "Download" at bounding box center [463, 244] width 32 height 12
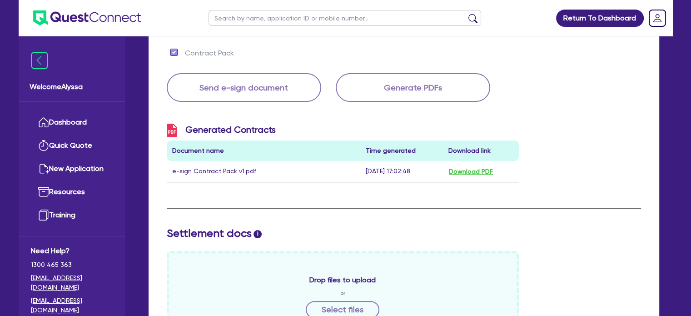
scroll to position [0, 0]
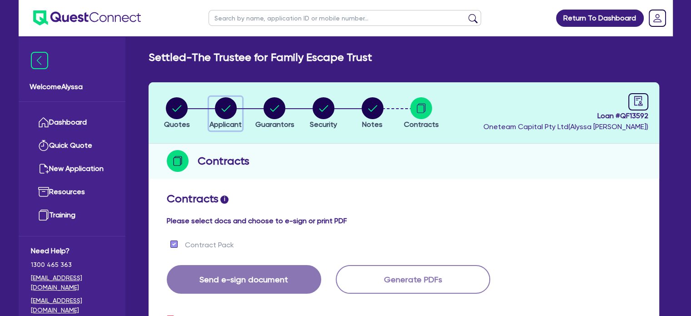
click at [227, 103] on circle "button" at bounding box center [226, 108] width 22 height 22
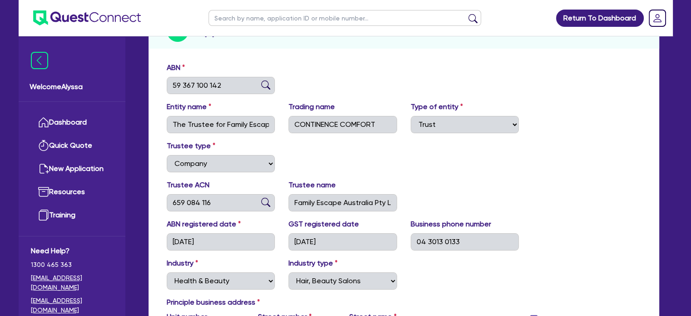
scroll to position [130, 0]
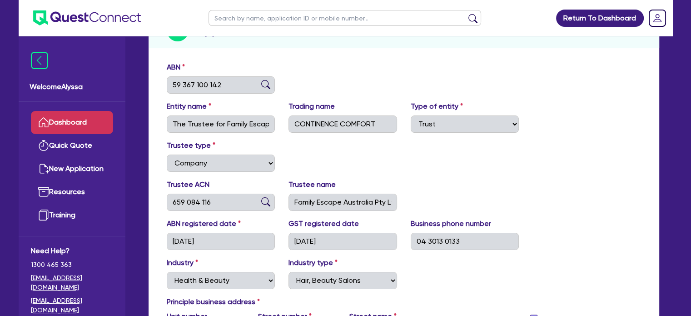
click at [74, 125] on link "Dashboard" at bounding box center [72, 122] width 82 height 23
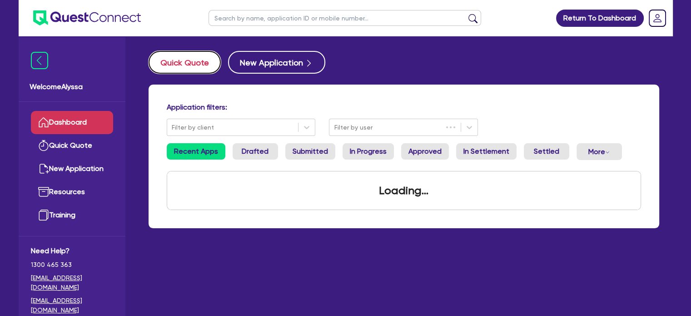
click at [168, 72] on button "Quick Quote" at bounding box center [184, 62] width 72 height 23
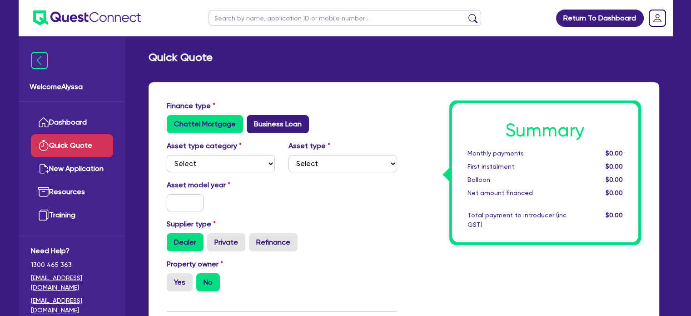
click at [263, 132] on label "Business Loan" at bounding box center [278, 124] width 62 height 18
click at [252, 121] on input "Business Loan" at bounding box center [250, 118] width 6 height 6
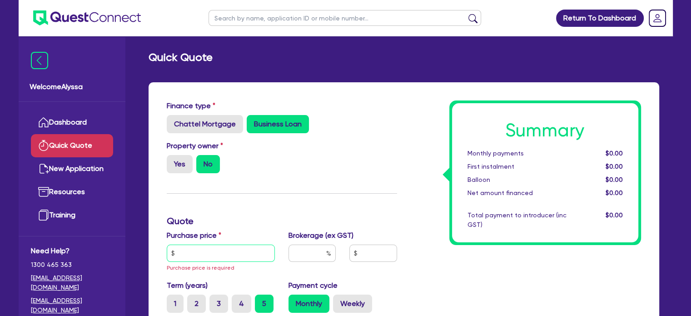
click at [215, 249] on input "text" at bounding box center [221, 252] width 109 height 17
click at [204, 257] on input "102" at bounding box center [221, 252] width 109 height 17
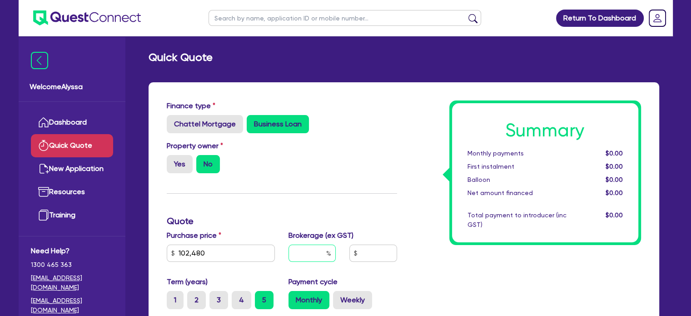
click at [314, 255] on input "text" at bounding box center [311, 252] width 47 height 17
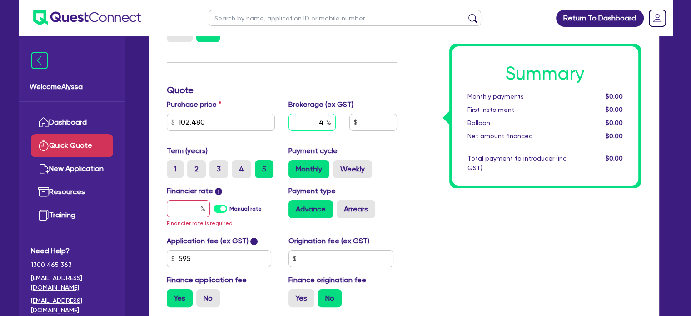
scroll to position [138, 0]
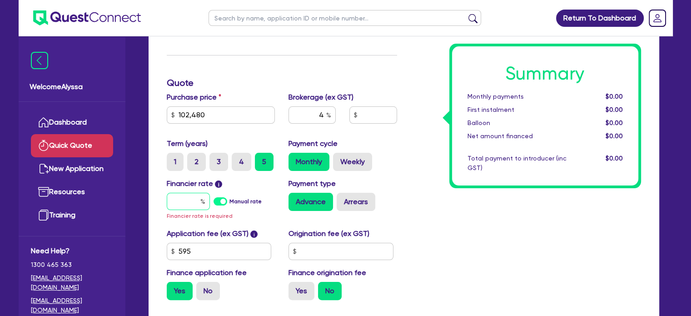
click at [192, 201] on input "text" at bounding box center [188, 200] width 43 height 17
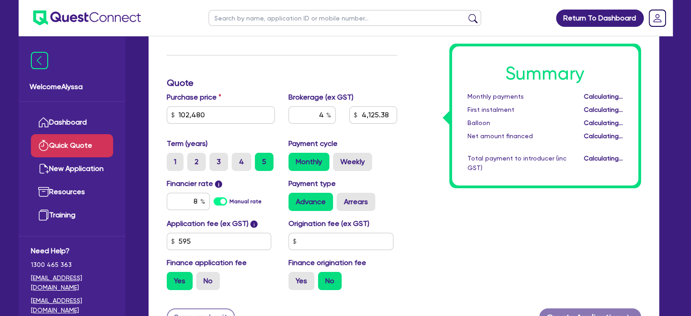
click at [315, 247] on div "Application fee (ex GST) i 595 Origination fee (ex GST) Finance application fee…" at bounding box center [282, 257] width 244 height 79
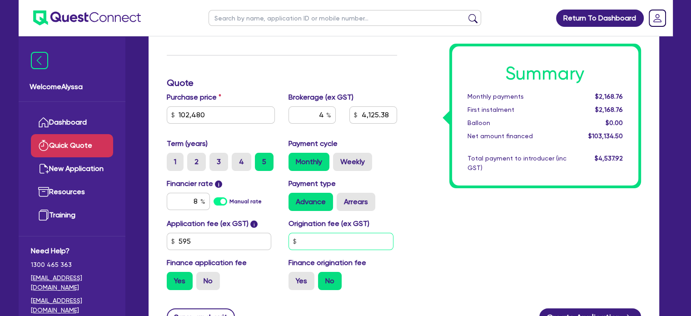
click at [315, 247] on input "text" at bounding box center [340, 240] width 105 height 17
click at [358, 198] on label "Arrears" at bounding box center [355, 201] width 39 height 18
click at [342, 198] on input "Arrears" at bounding box center [339, 195] width 6 height 6
